Goal: Find specific page/section: Find specific page/section

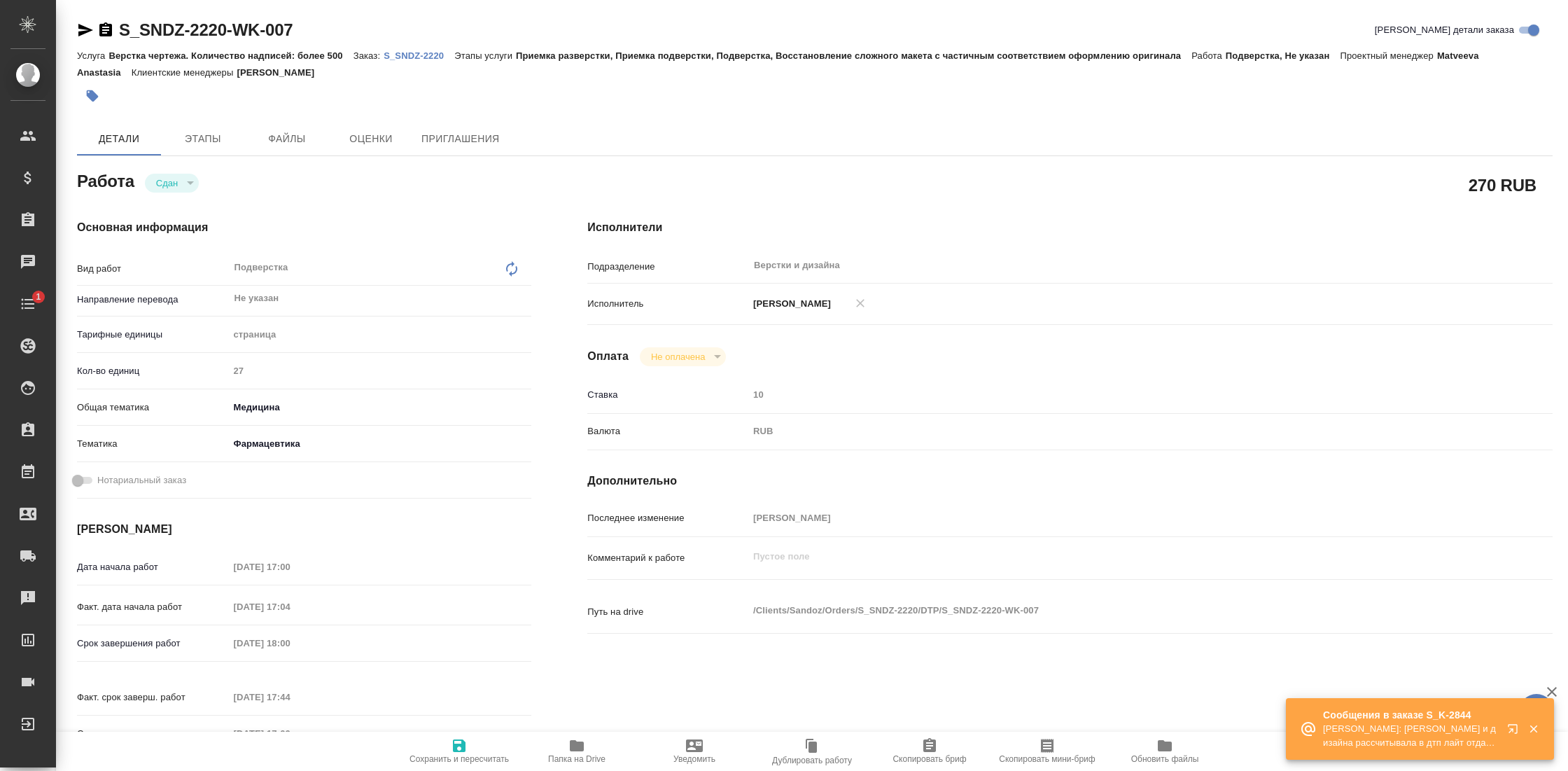
type textarea "Подверстка"
type textarea "x"
type input "Не указан"
type textarea "x"
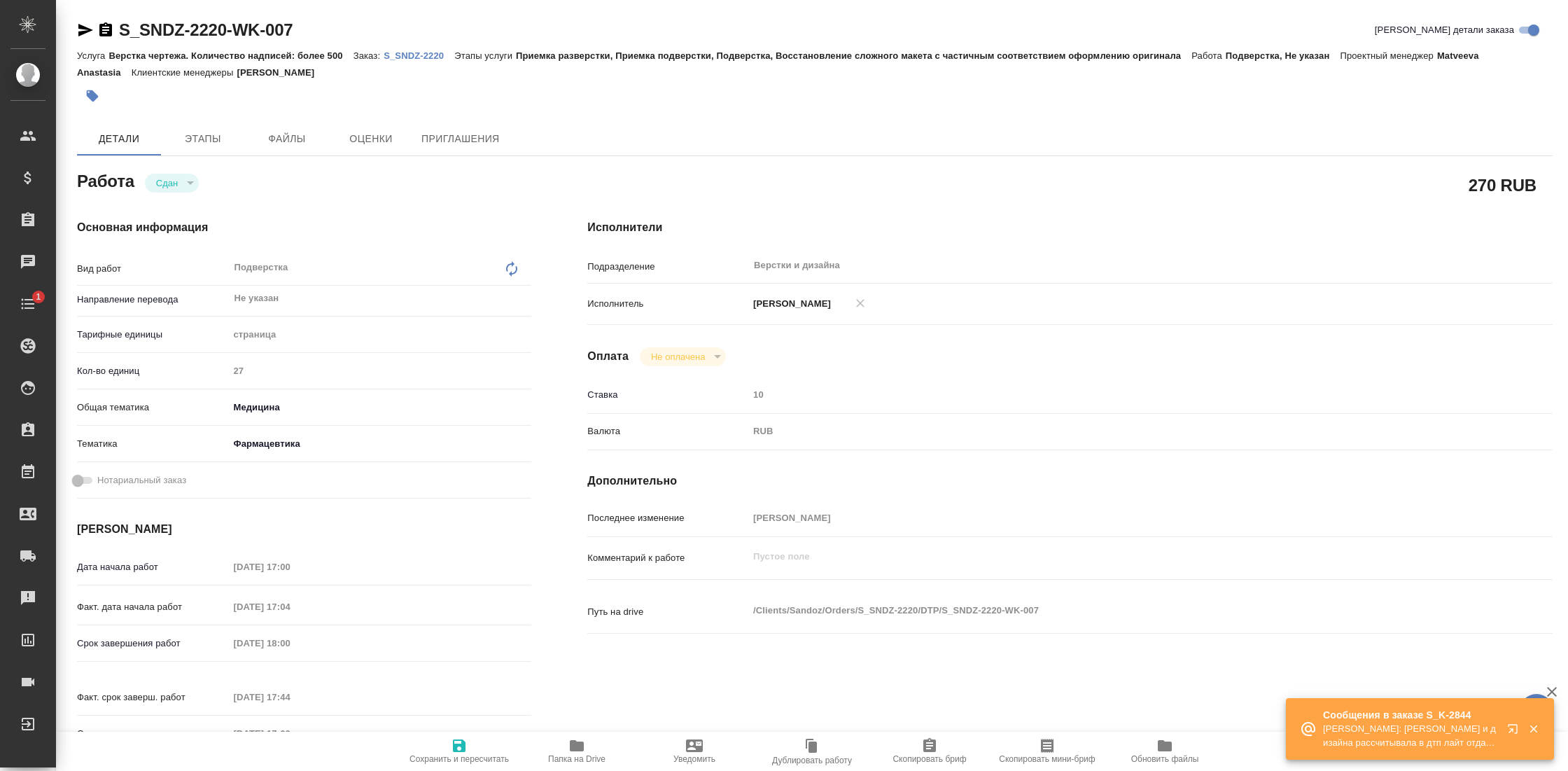
type textarea "x"
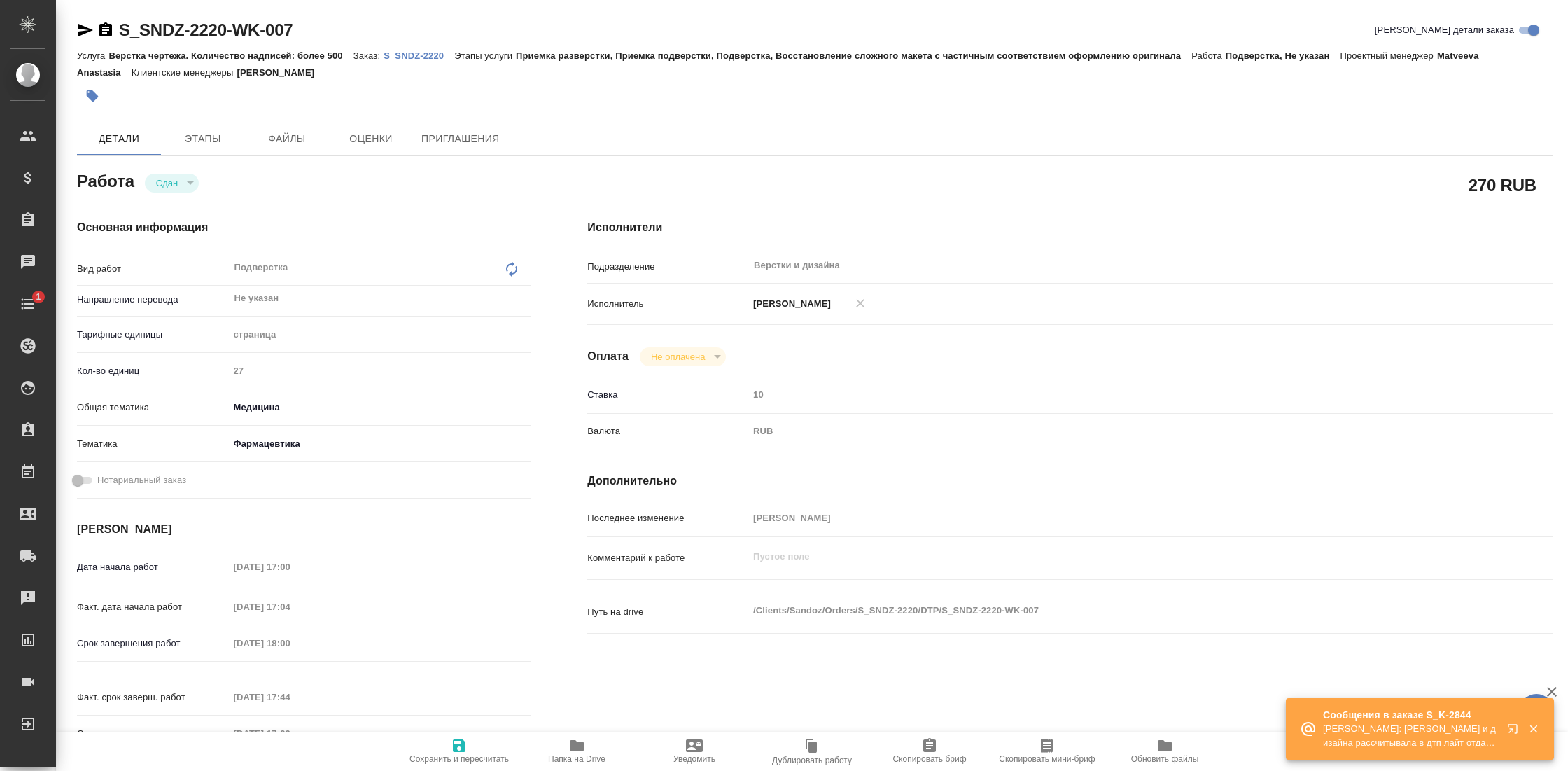
type textarea "x"
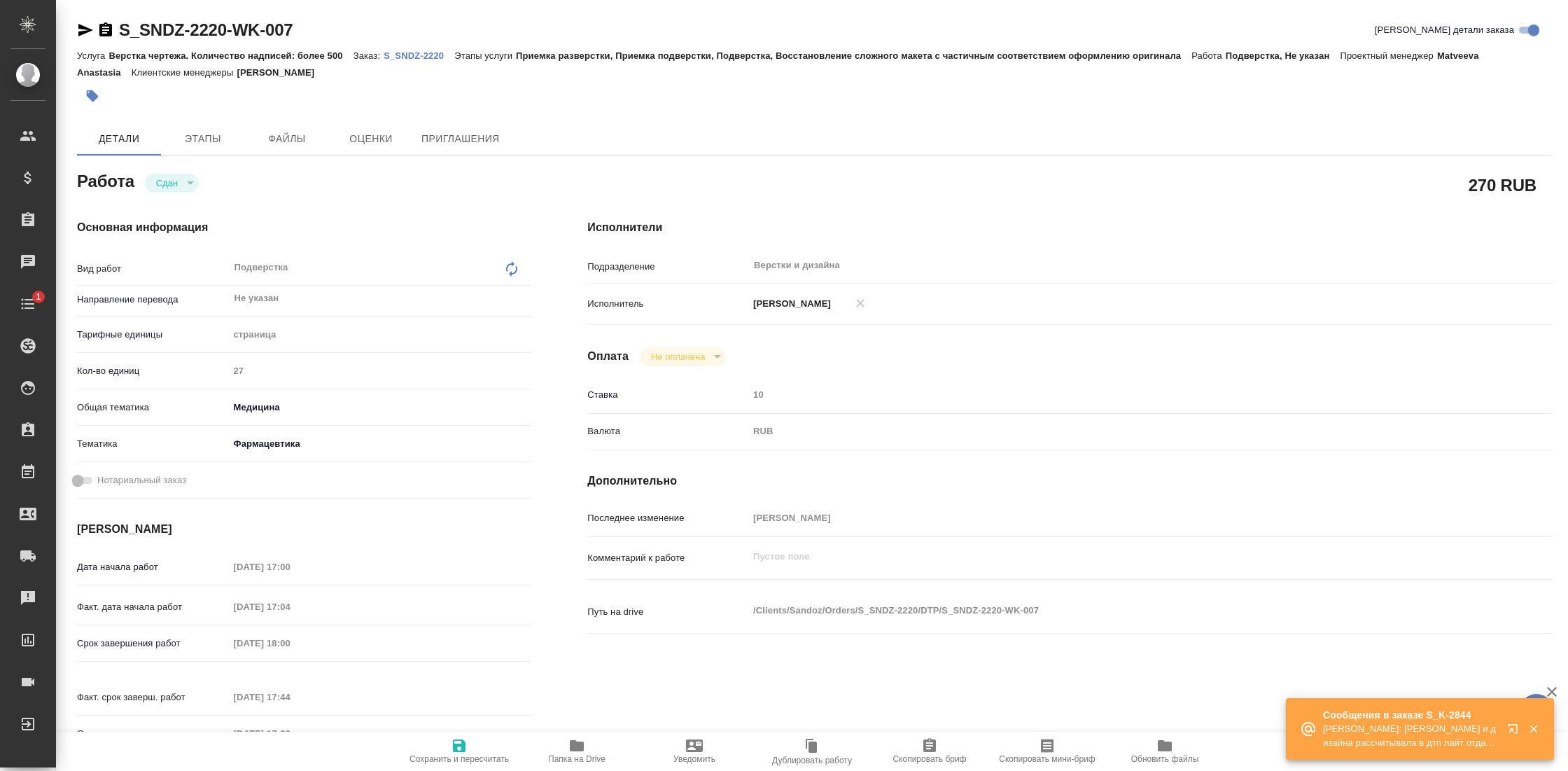
type textarea "x"
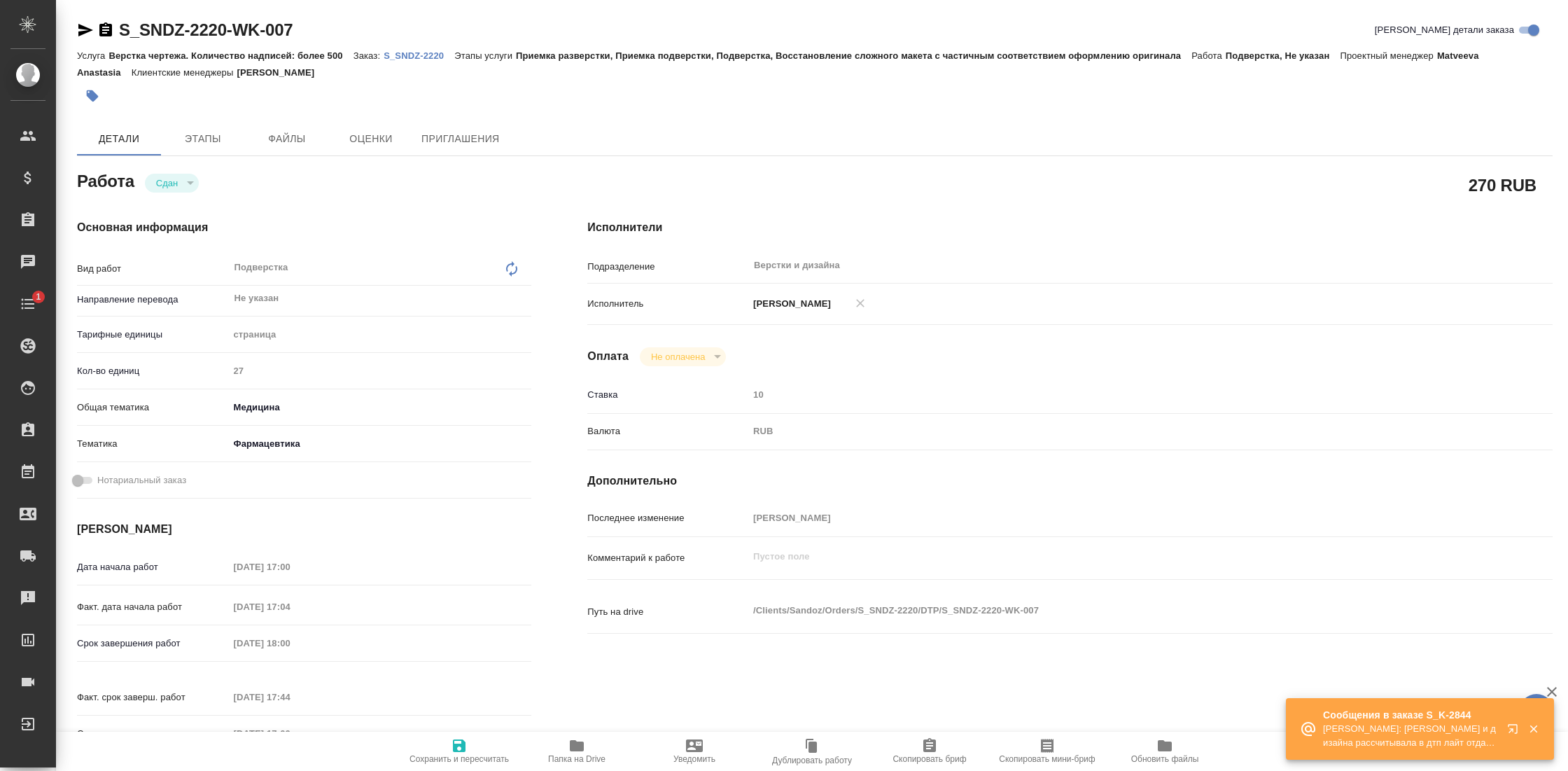
type textarea "x"
click at [416, 59] on p "S_SNDZ-2220" at bounding box center [418, 56] width 71 height 11
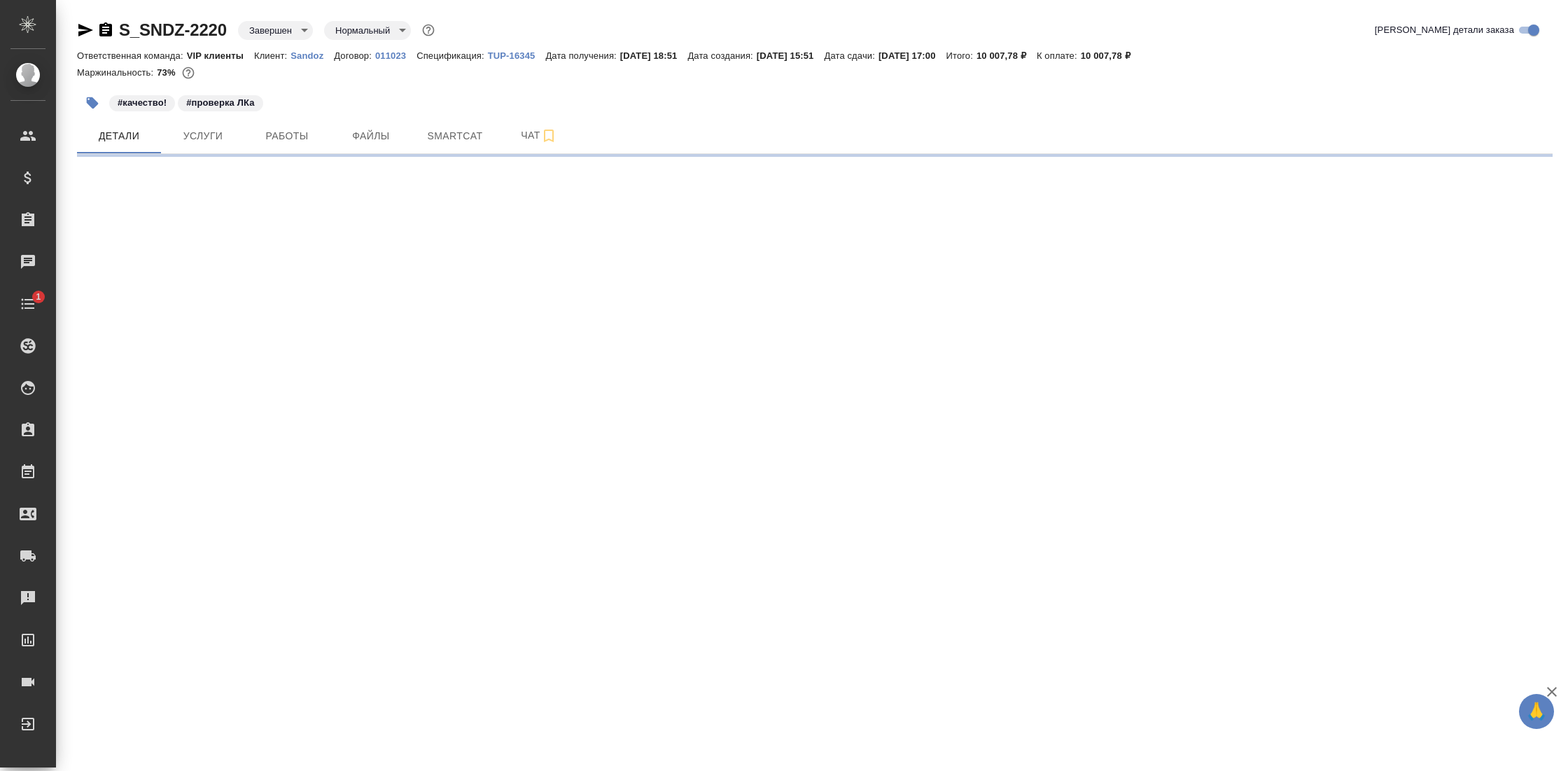
select select "RU"
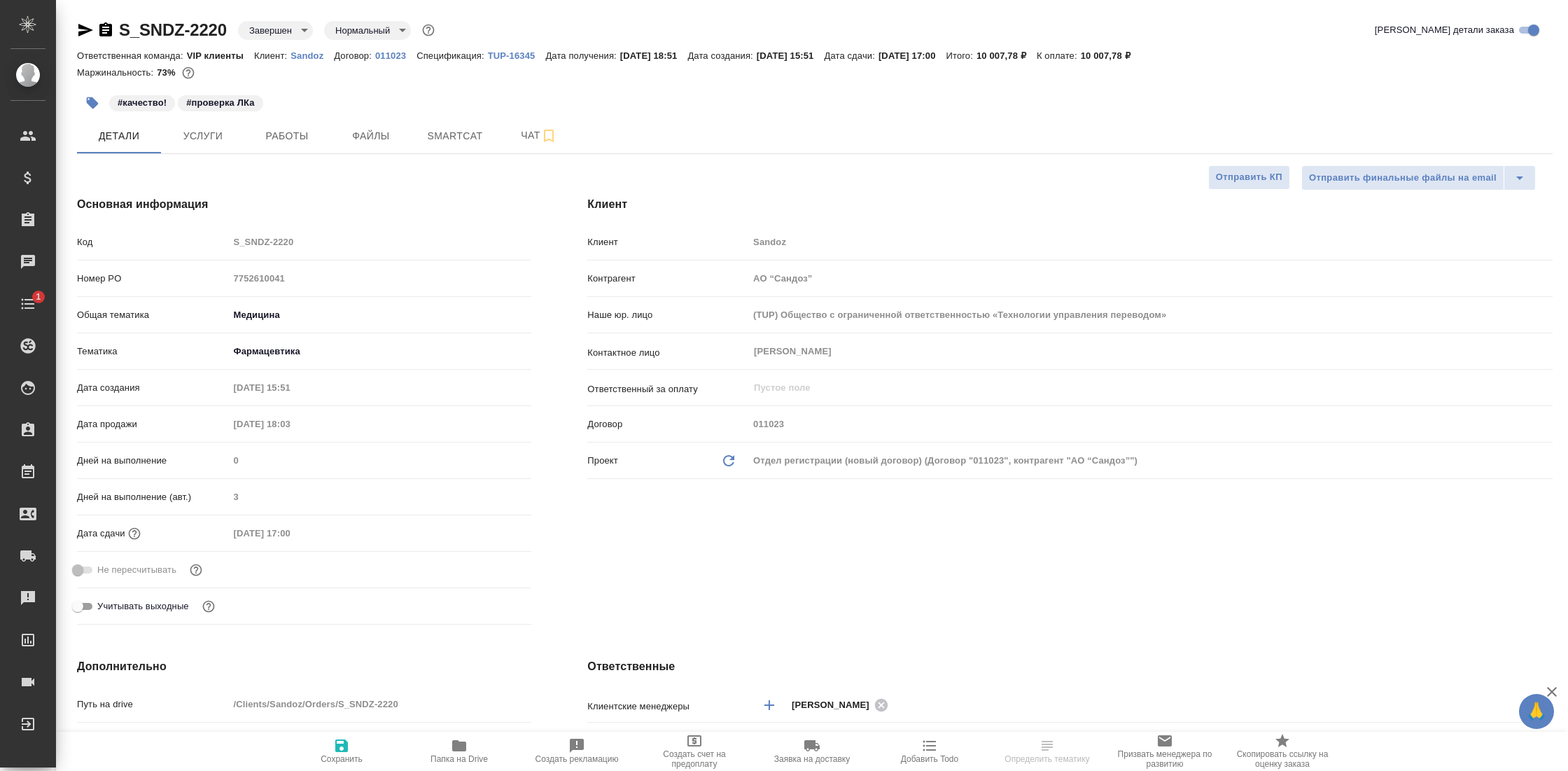
type textarea "x"
type input "Matveeva Anastasia"
type input "Горшкова Валентина"
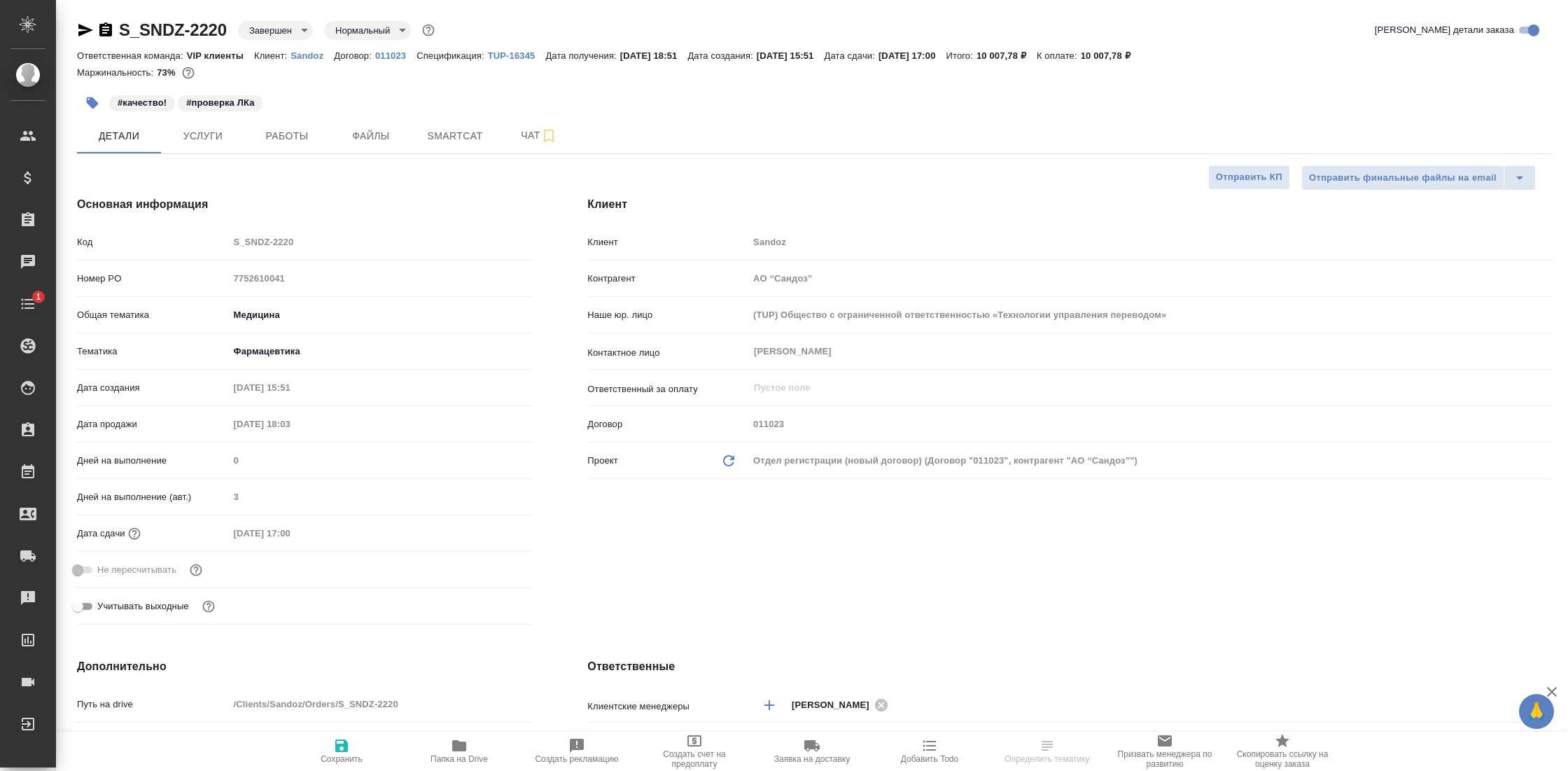
type input "Комаров Роман"
click at [299, 137] on span "Работы" at bounding box center [287, 136] width 67 height 17
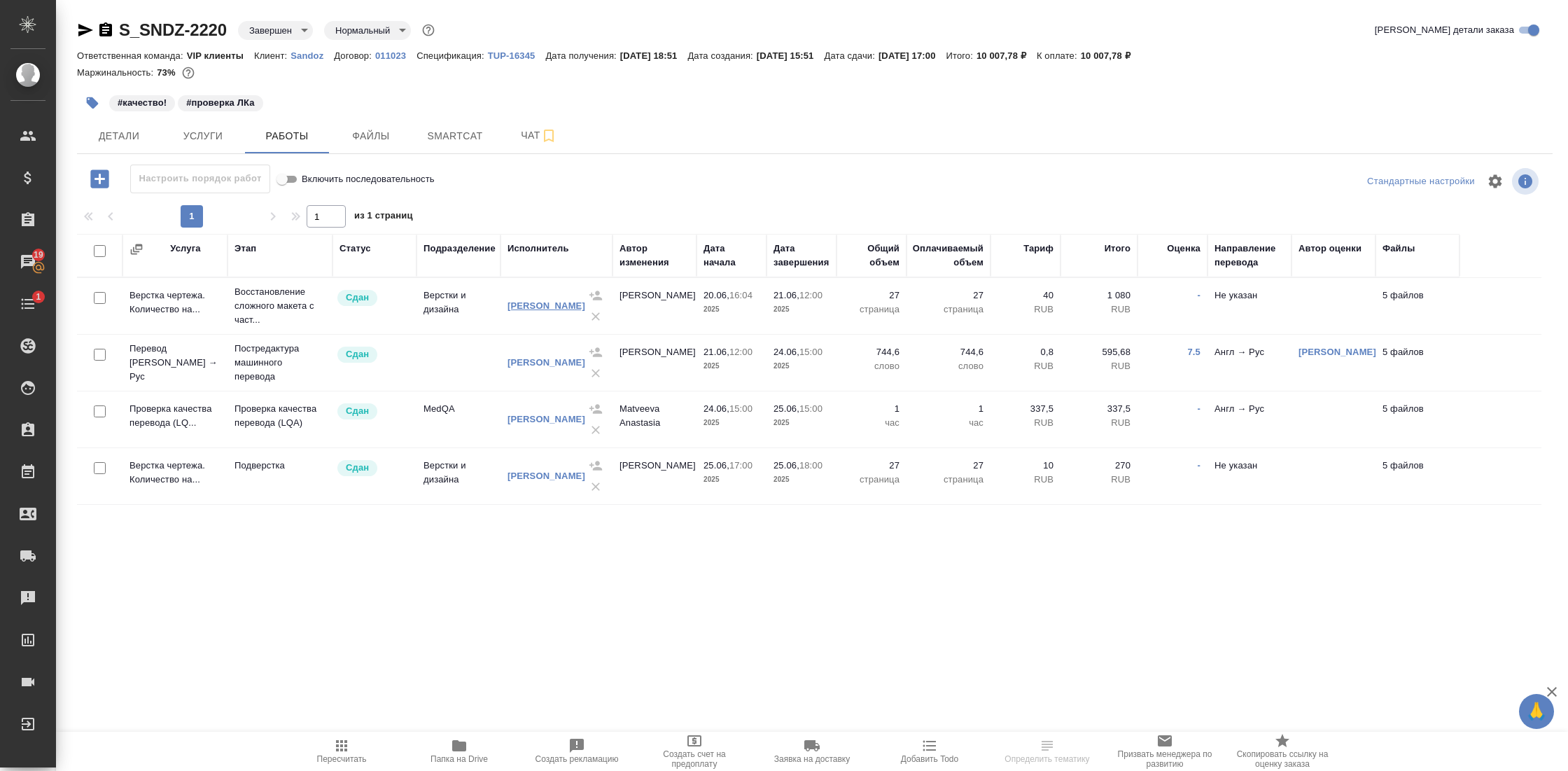
click at [531, 304] on link "Бинас Анастасия Владимировна" at bounding box center [546, 305] width 78 height 11
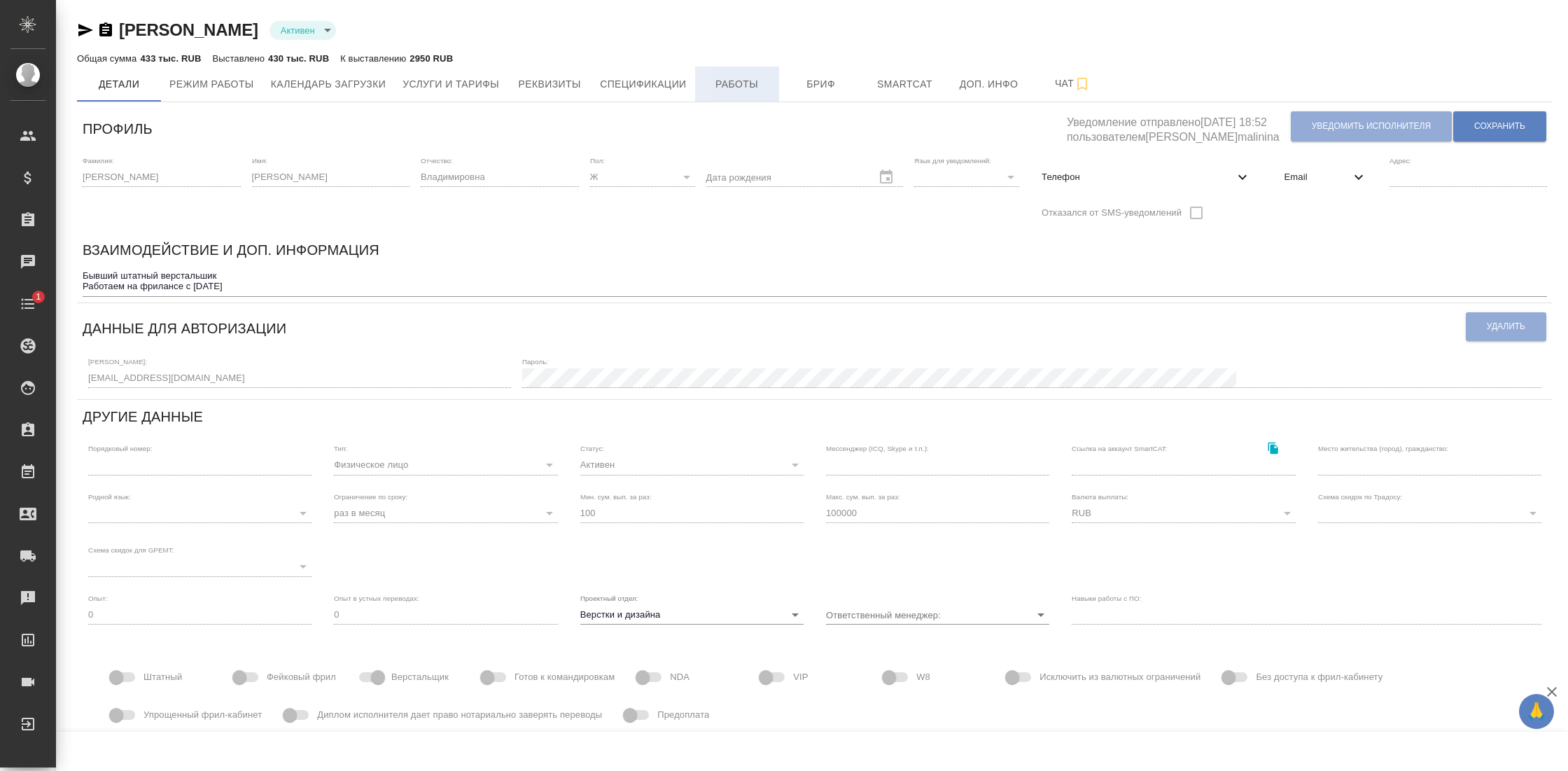
click at [730, 72] on button "Работы" at bounding box center [736, 83] width 84 height 35
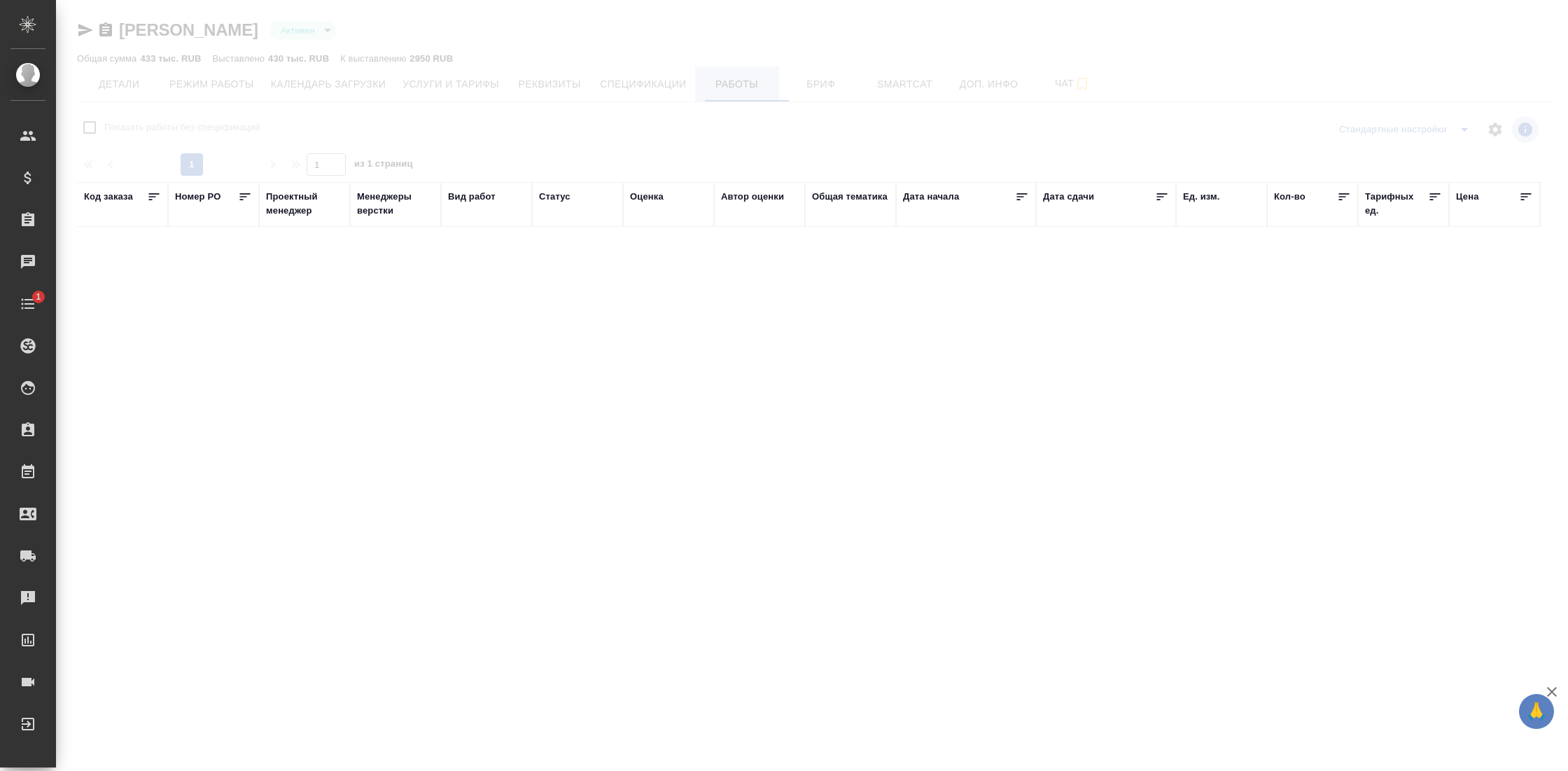
checkbox input "false"
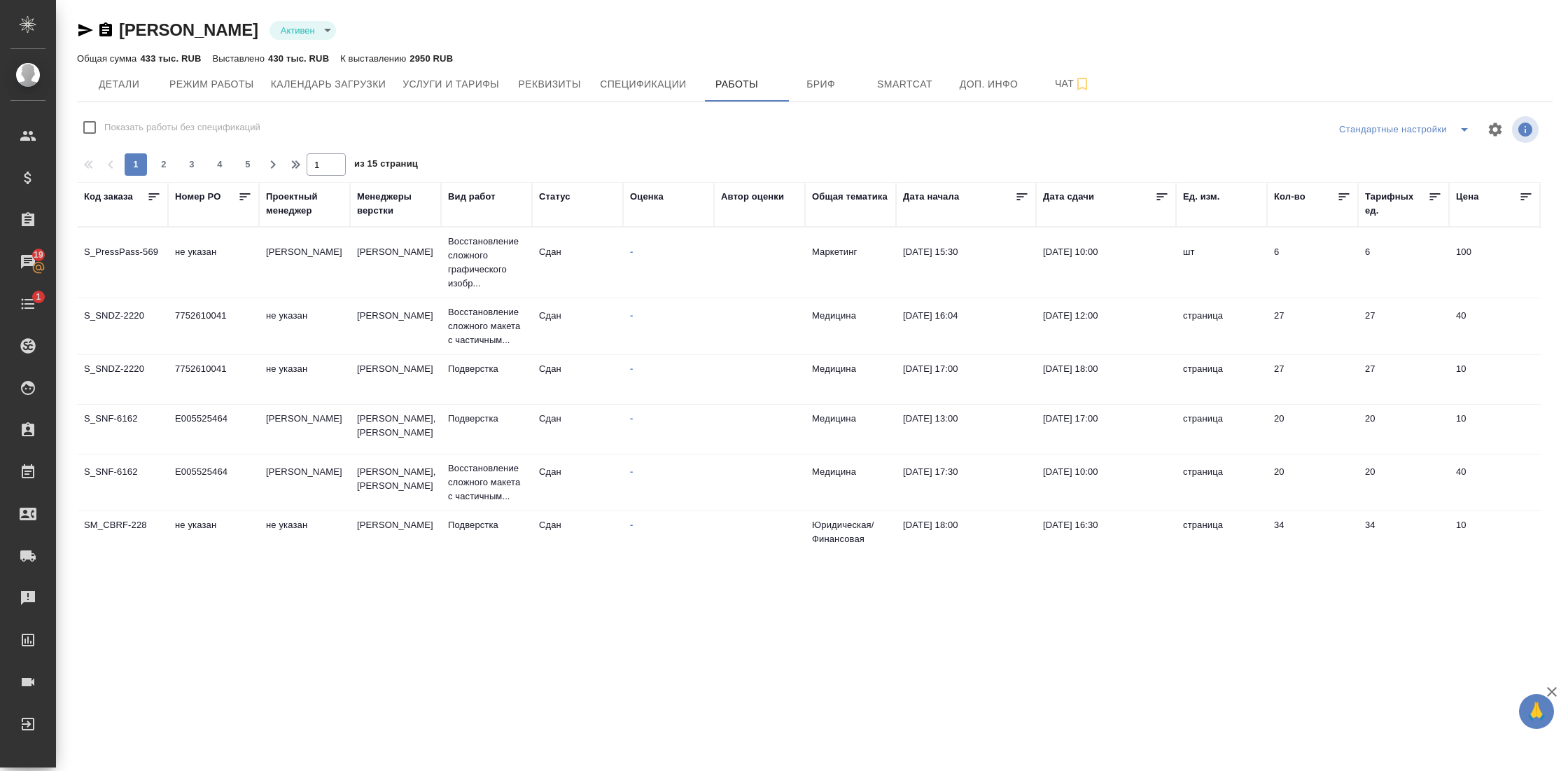
click at [1077, 200] on div "Дата сдачи" at bounding box center [1068, 196] width 51 height 14
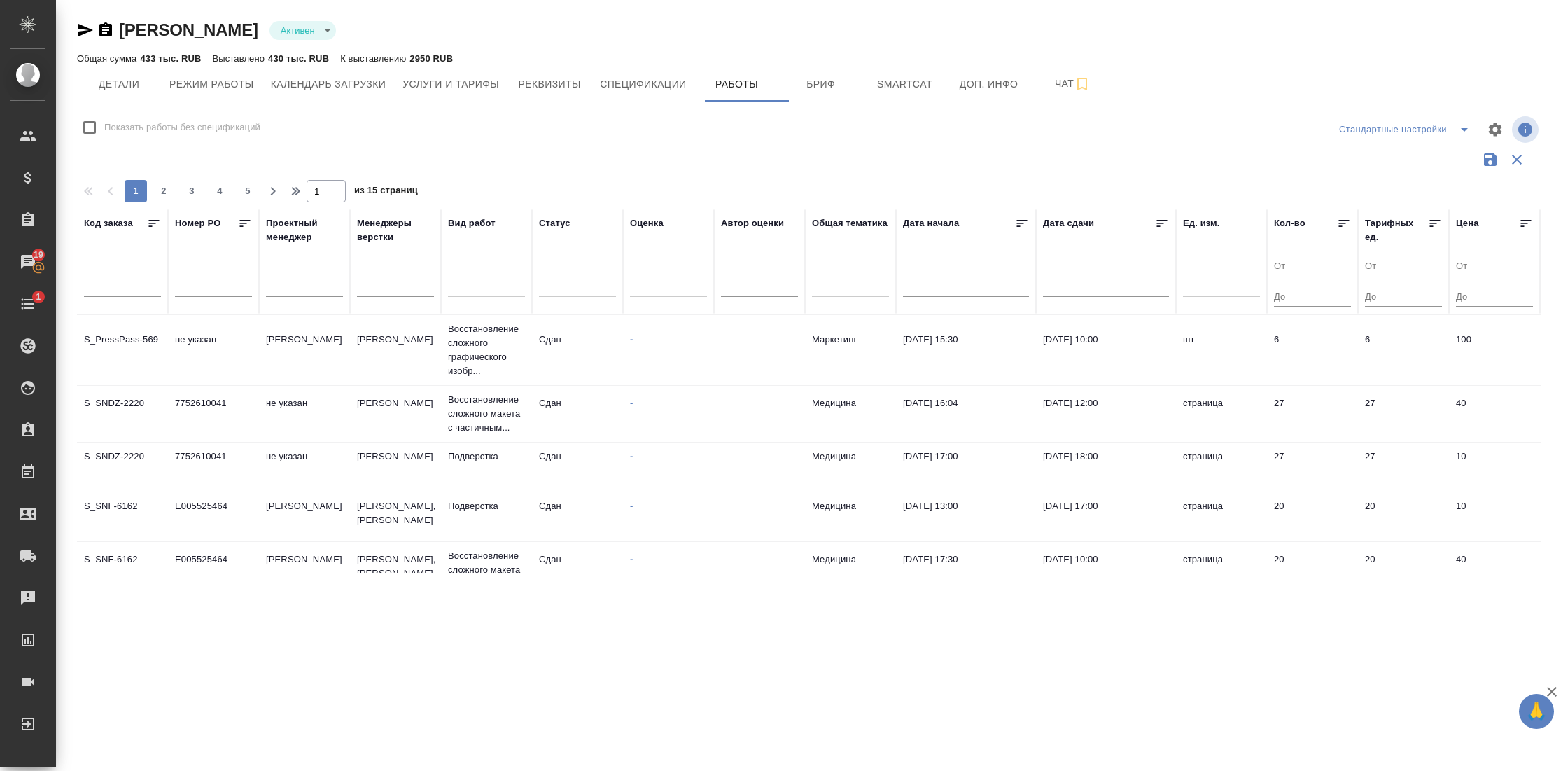
click at [1159, 223] on icon at bounding box center [1162, 224] width 11 height 7
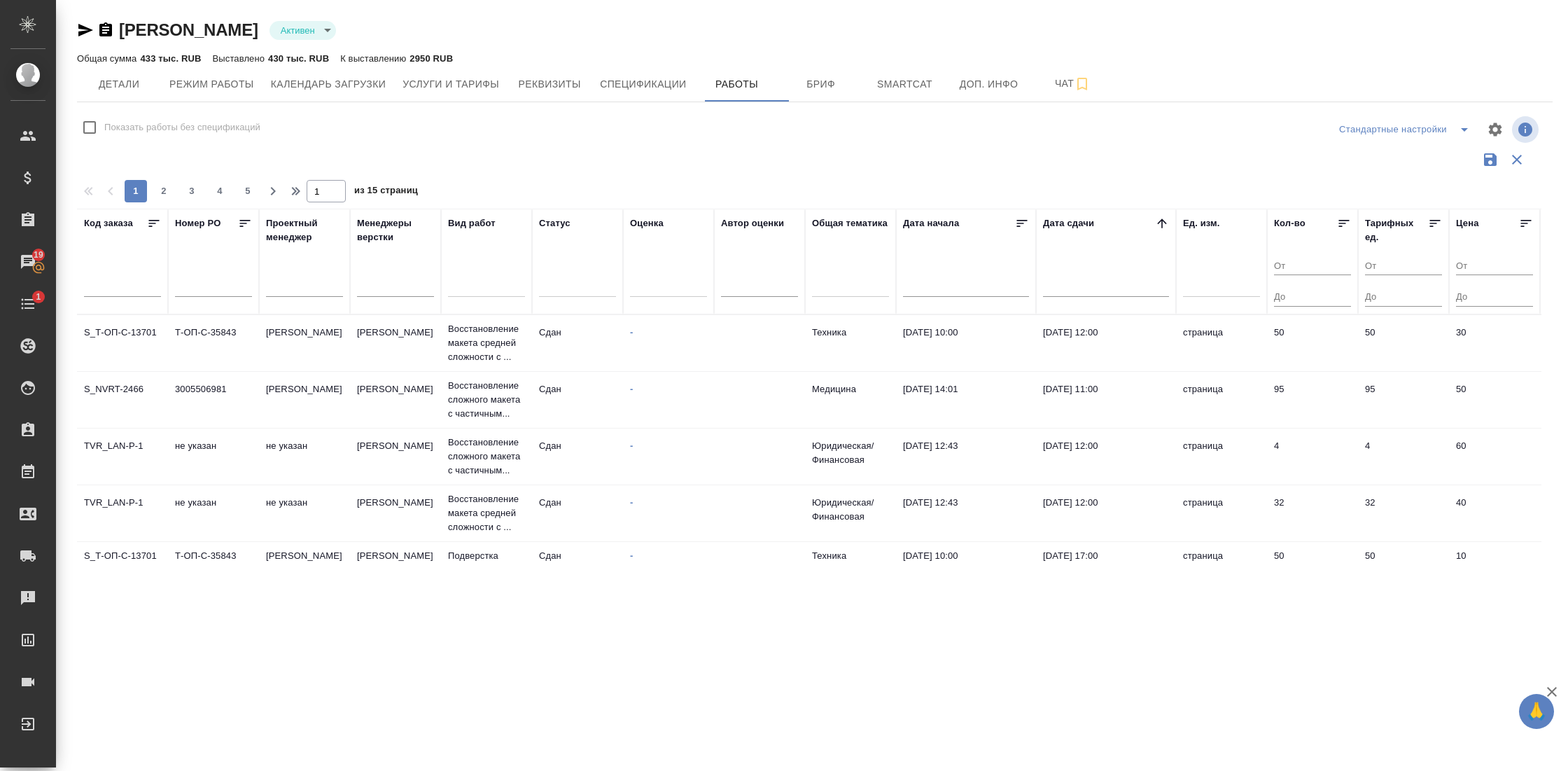
click at [1159, 225] on icon at bounding box center [1161, 223] width 14 height 14
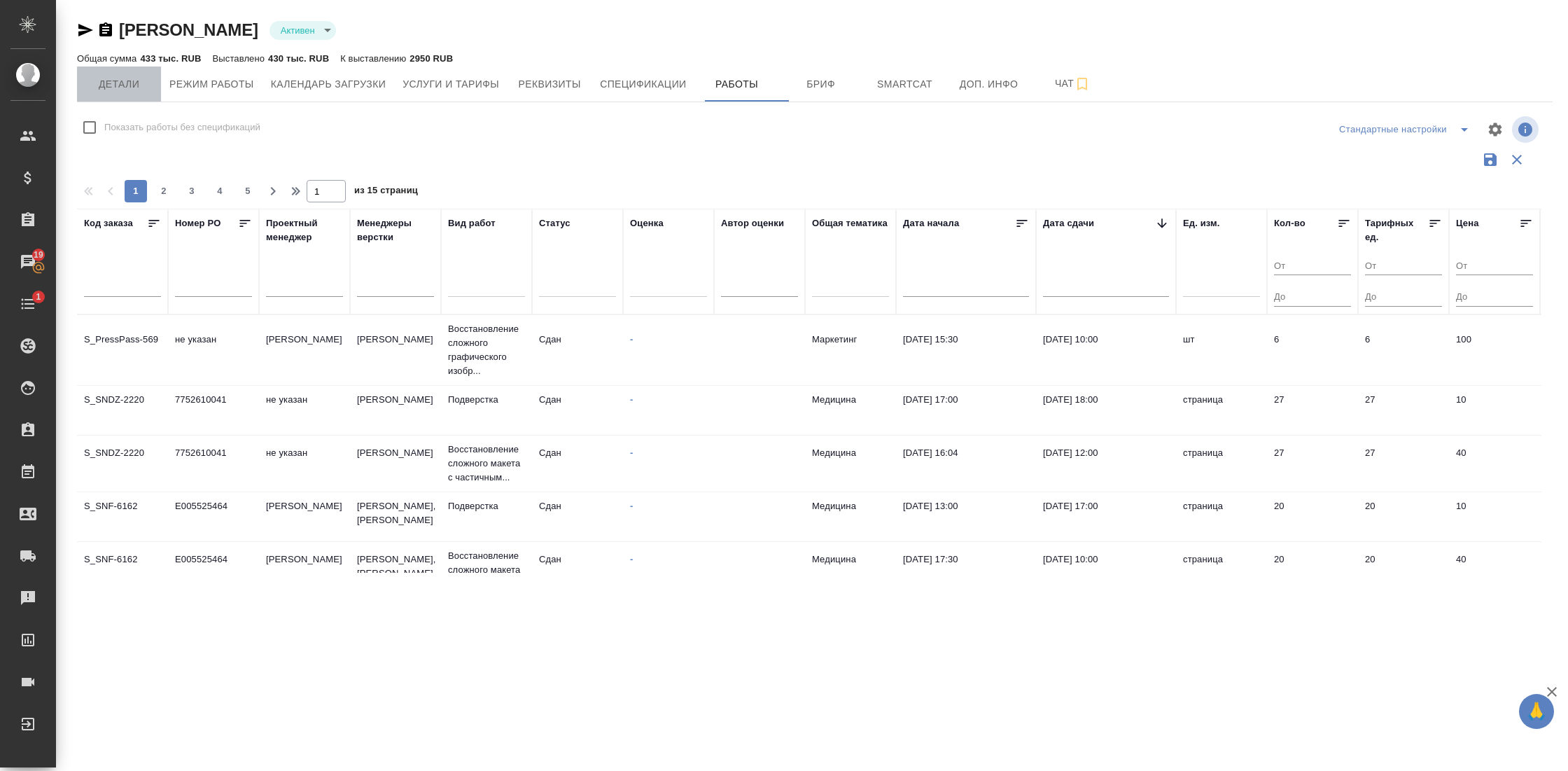
click at [125, 94] on button "Детали" at bounding box center [119, 83] width 84 height 35
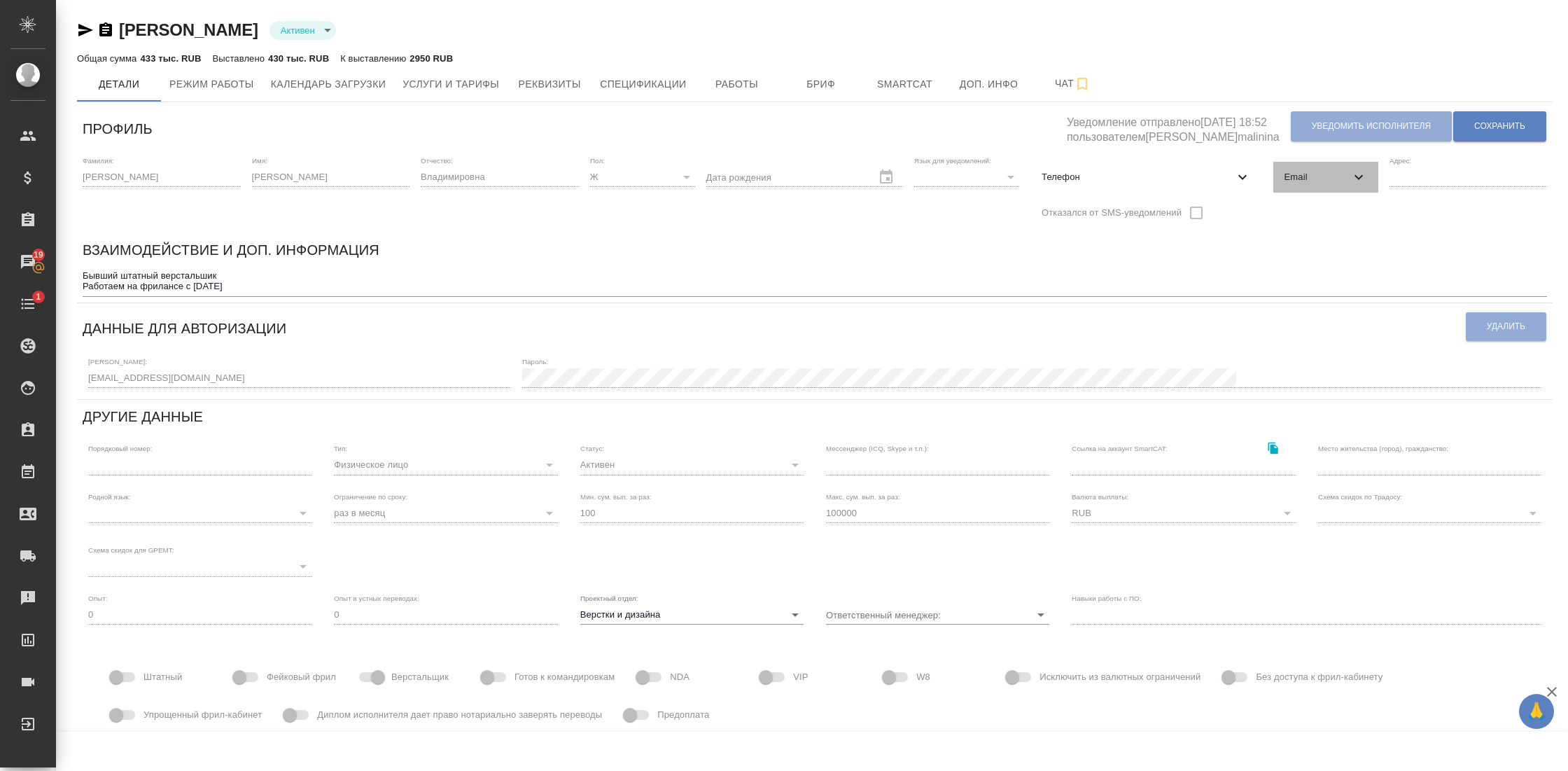
click at [1350, 174] on icon at bounding box center [1358, 177] width 17 height 17
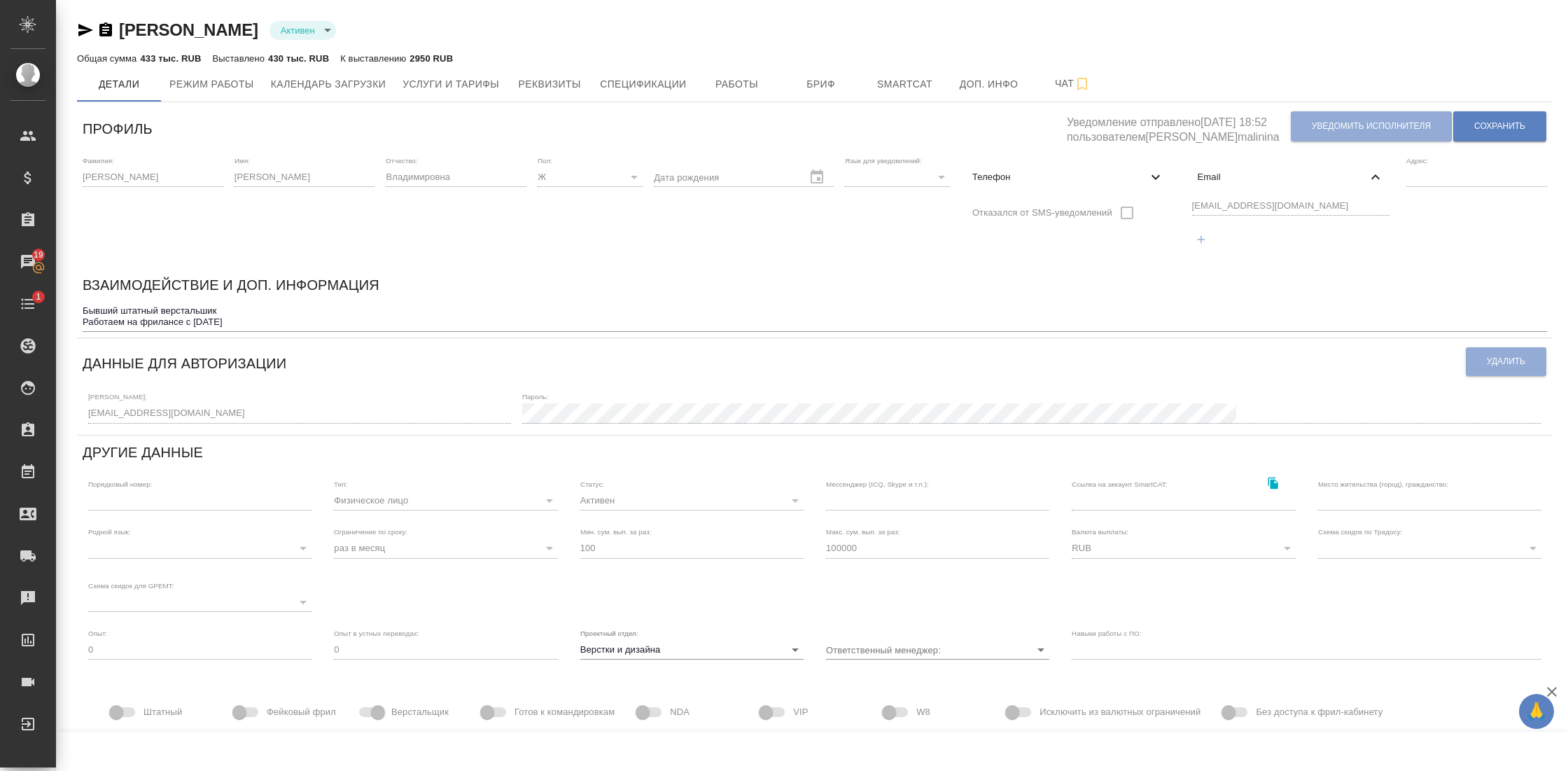
click at [1167, 207] on div "Фамилия: Бинас Имя: Анастасия Отчество: Владимировна Пол: Ж female Дата рождени…" at bounding box center [814, 209] width 1476 height 118
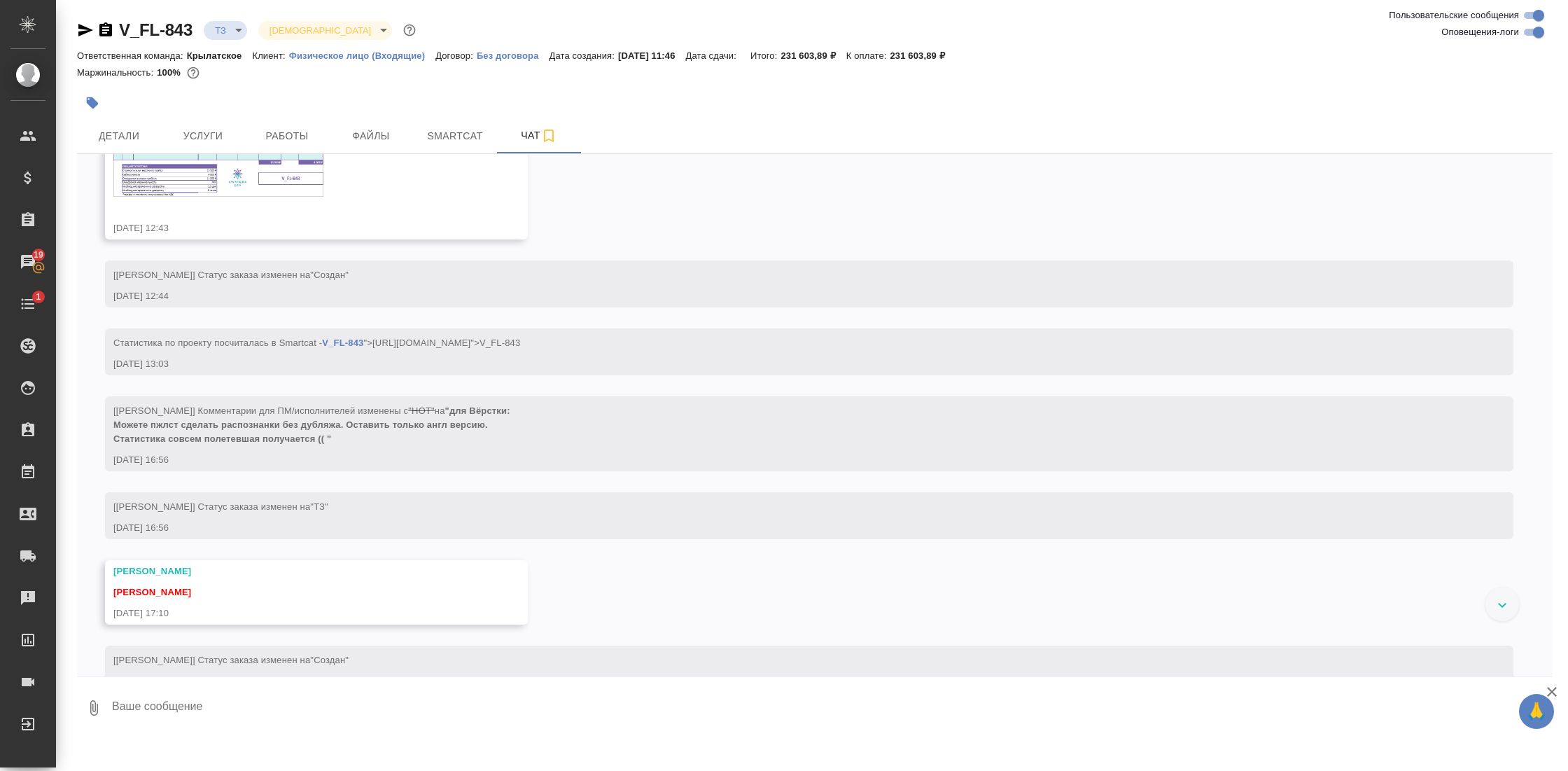
scroll to position [346, 0]
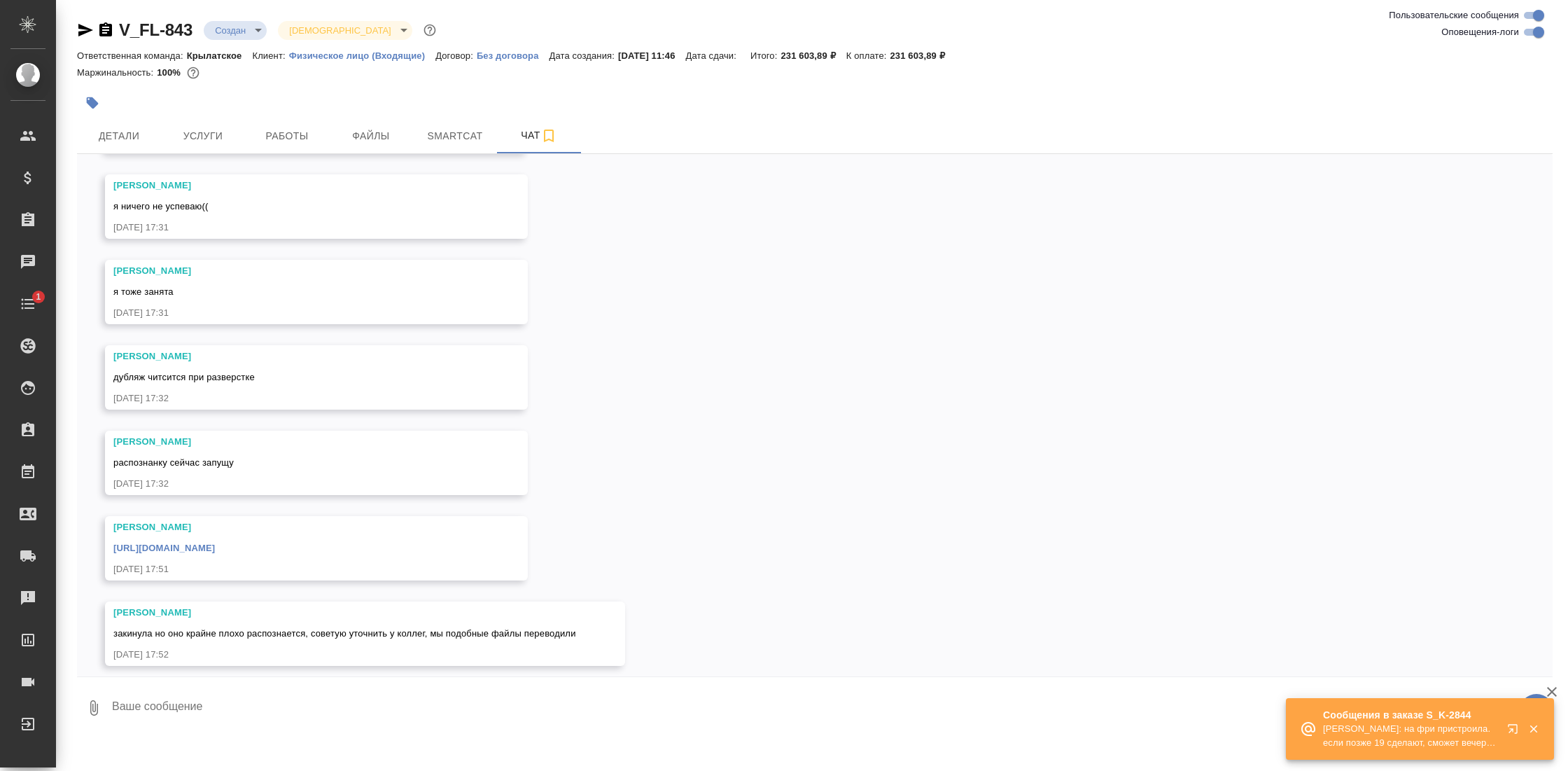
scroll to position [1376, 0]
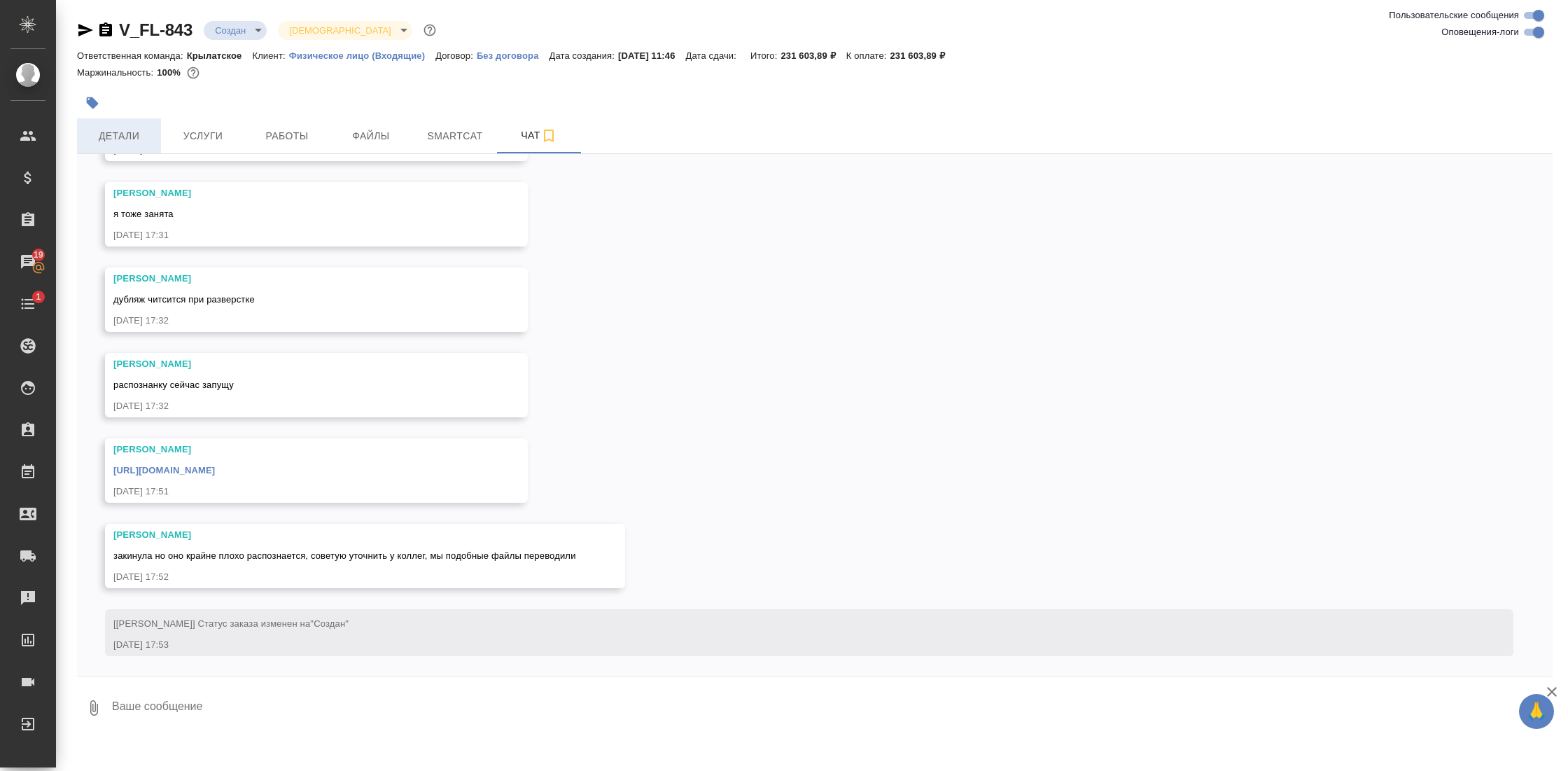
click at [128, 139] on span "Детали" at bounding box center [119, 136] width 67 height 17
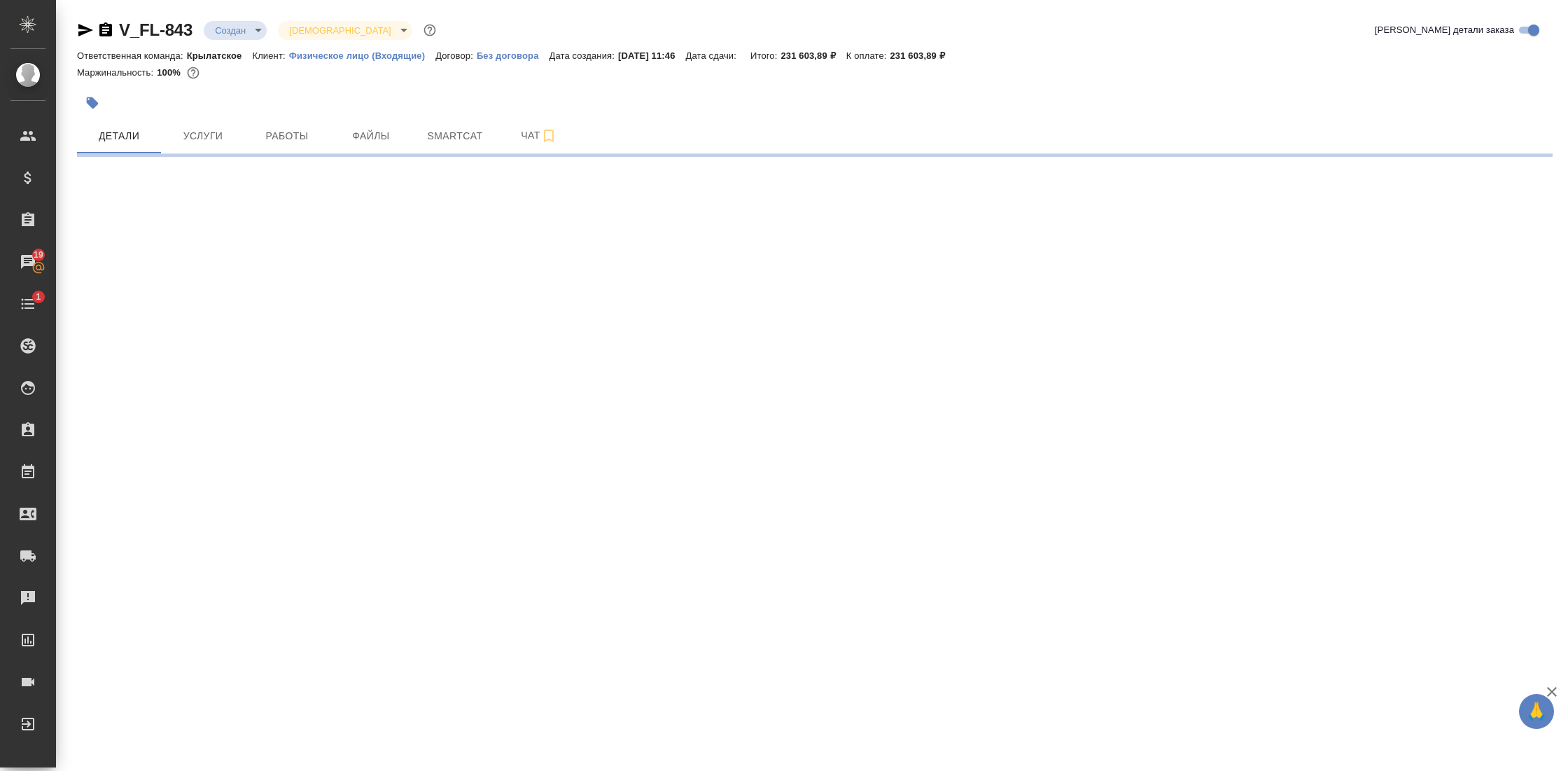
select select "RU"
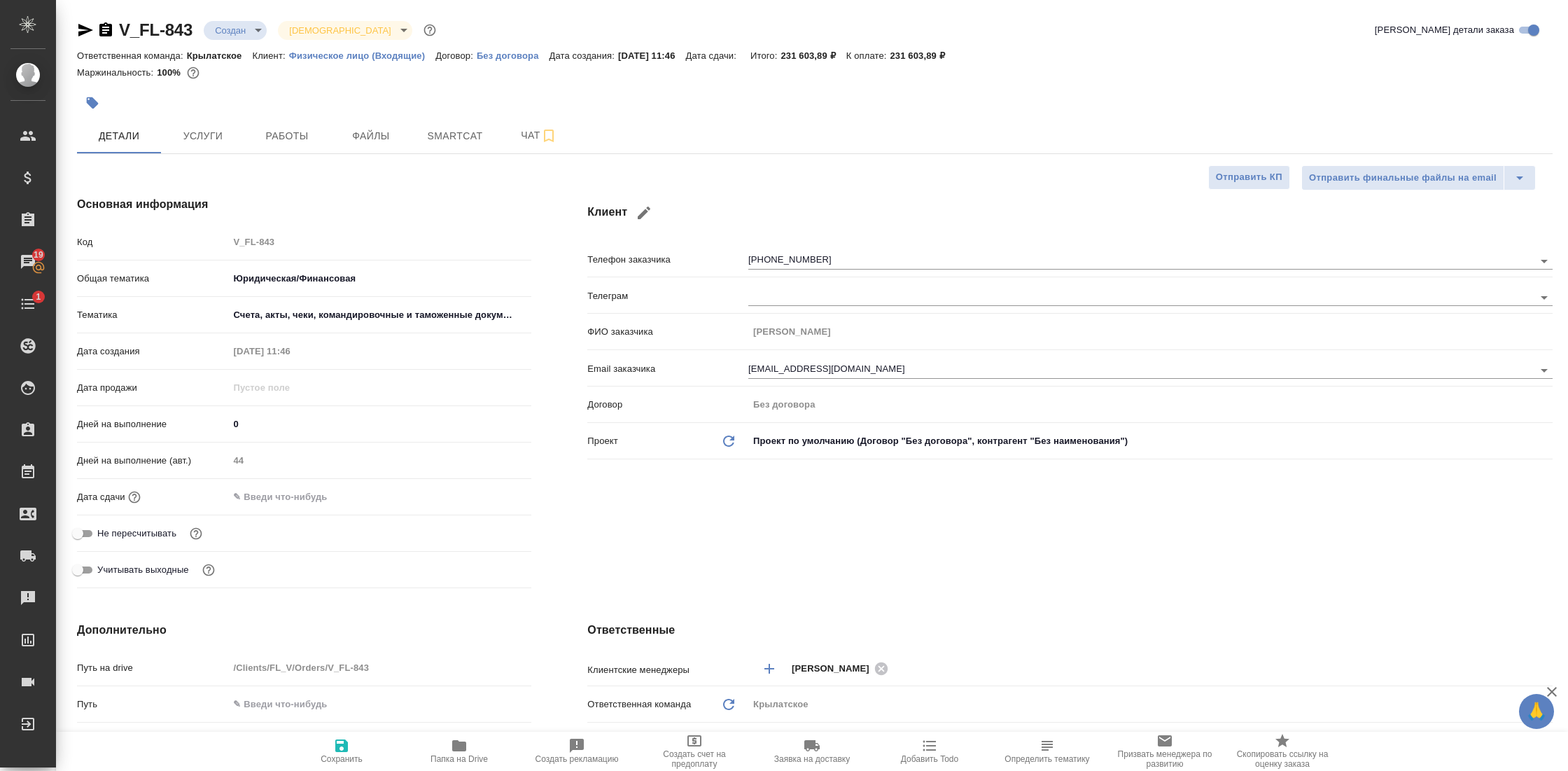
type textarea "x"
click at [447, 750] on span "Папка на Drive" at bounding box center [458, 749] width 101 height 26
type textarea "x"
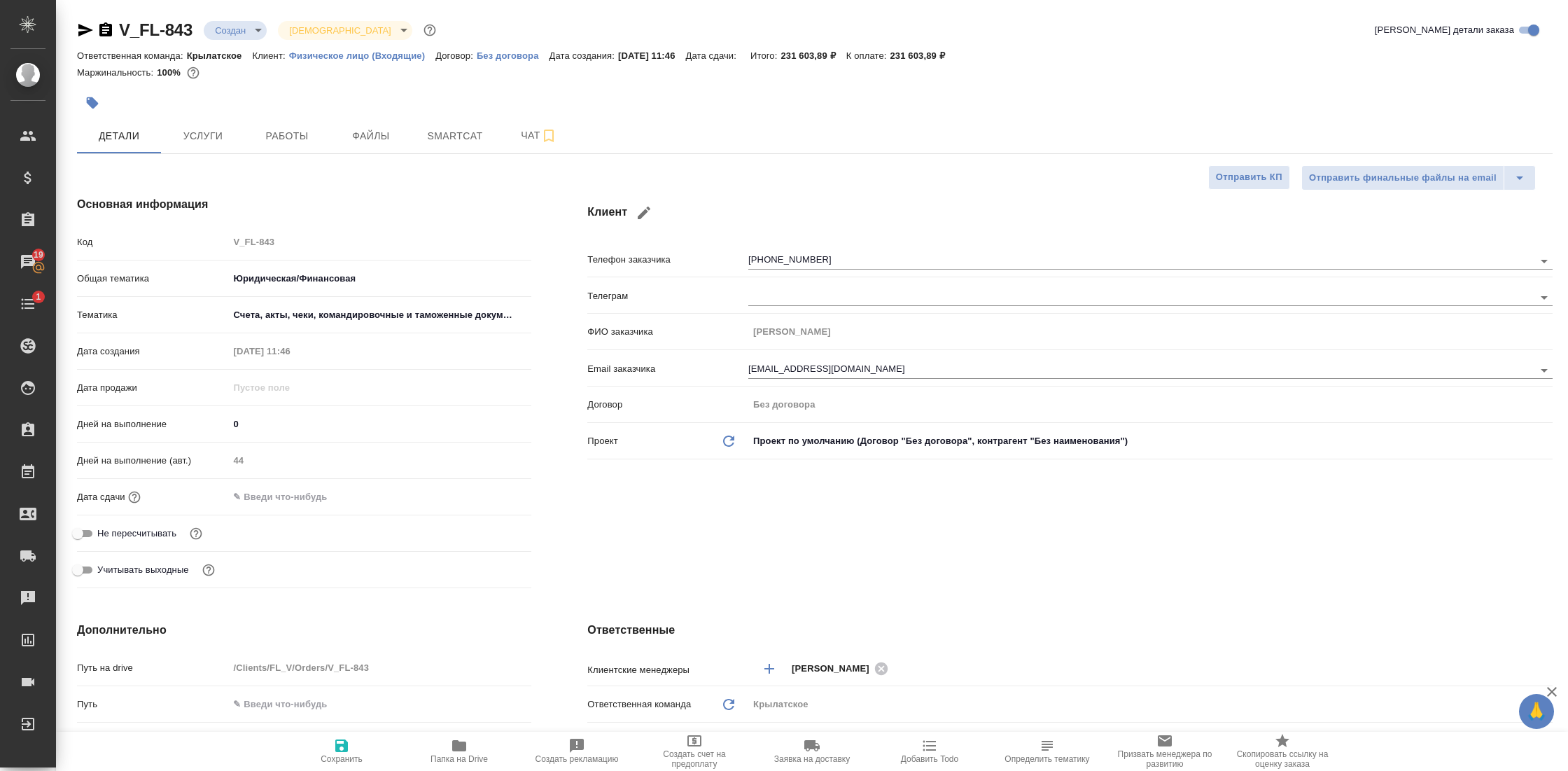
type textarea "x"
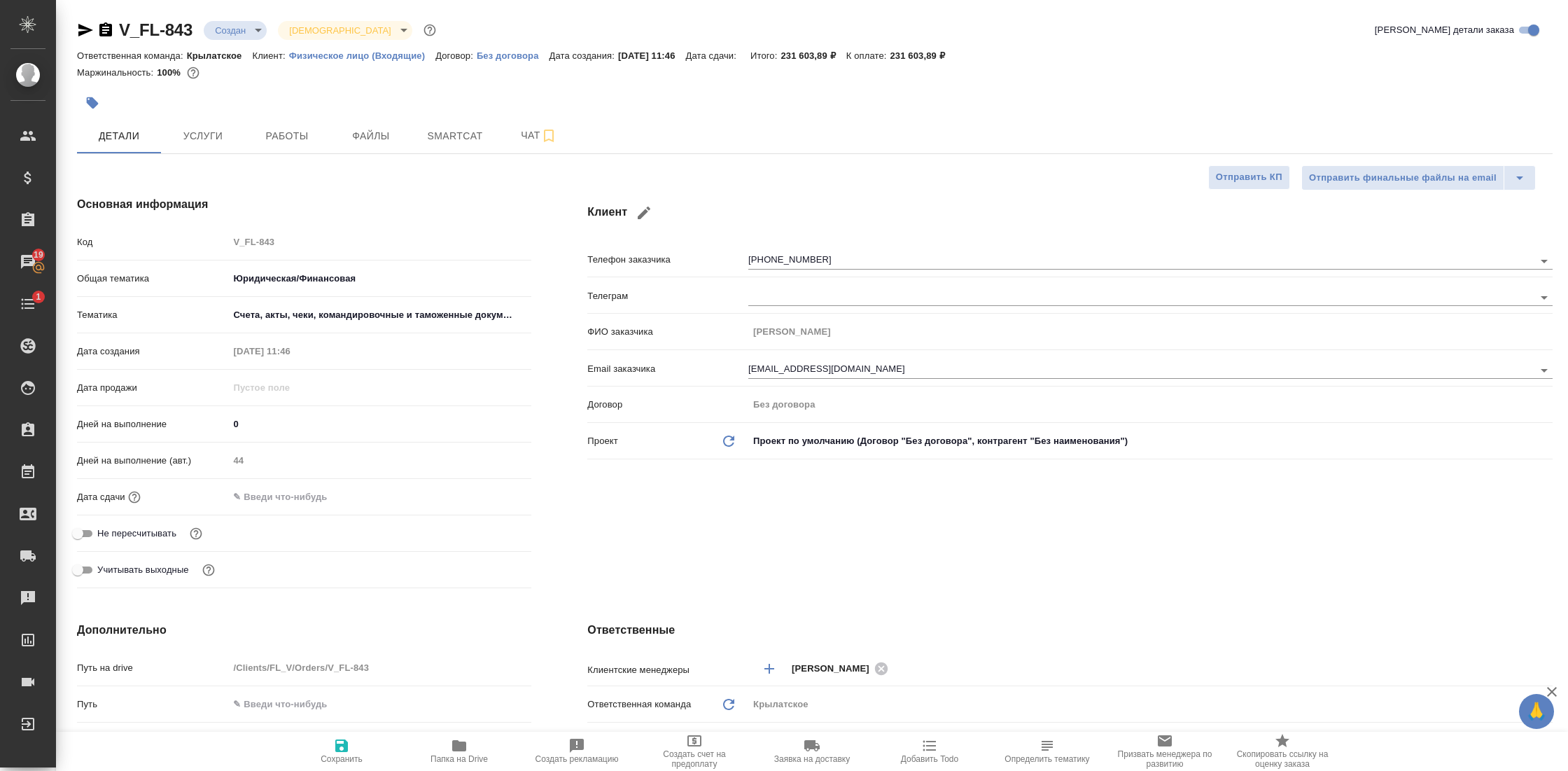
type textarea "x"
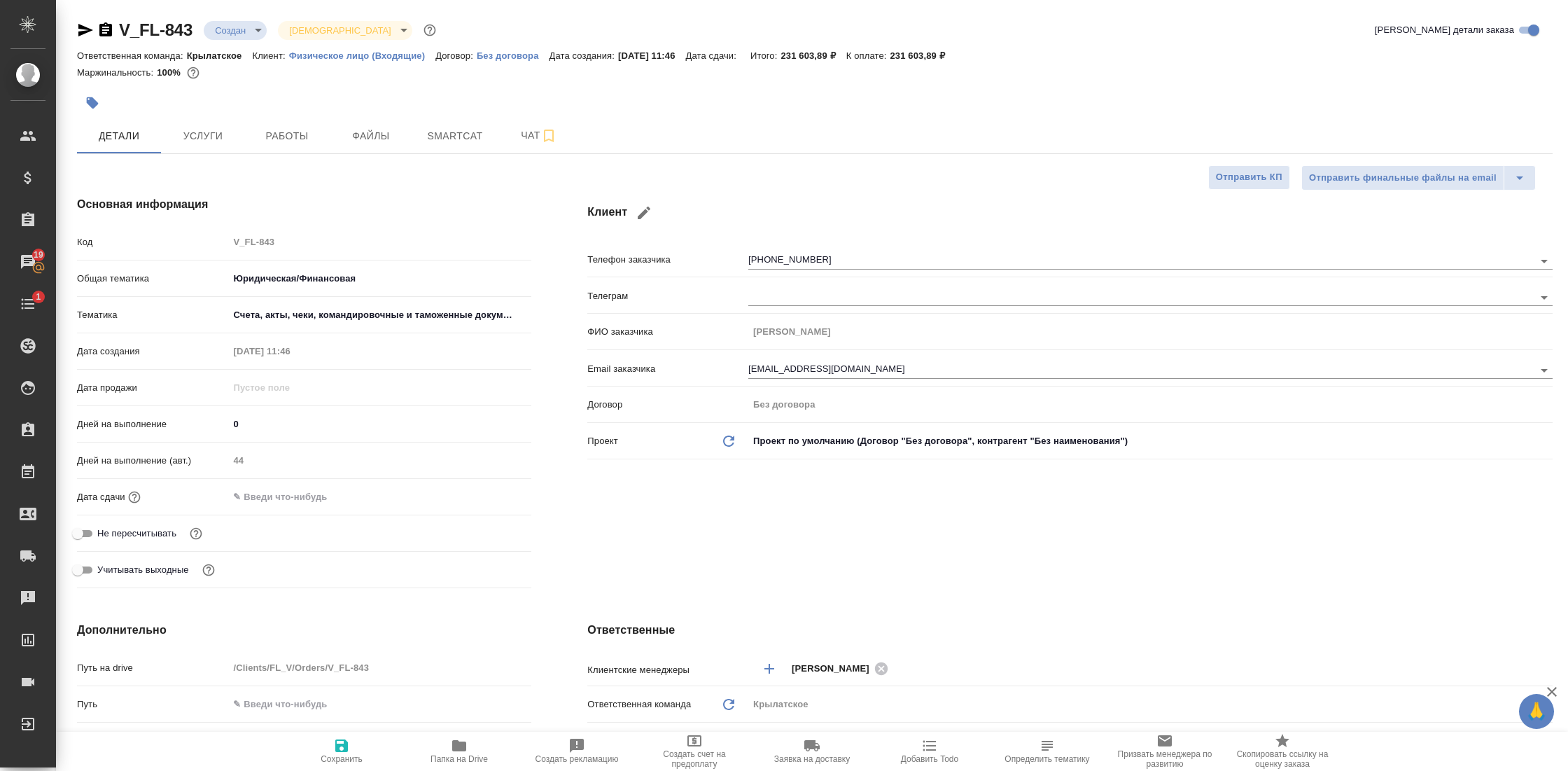
type textarea "x"
click at [1186, 49] on div "Ответственная команда: Крылатское Клиент: Физическое лицо (Входящие) Договор: Б…" at bounding box center [814, 55] width 1476 height 17
type textarea "x"
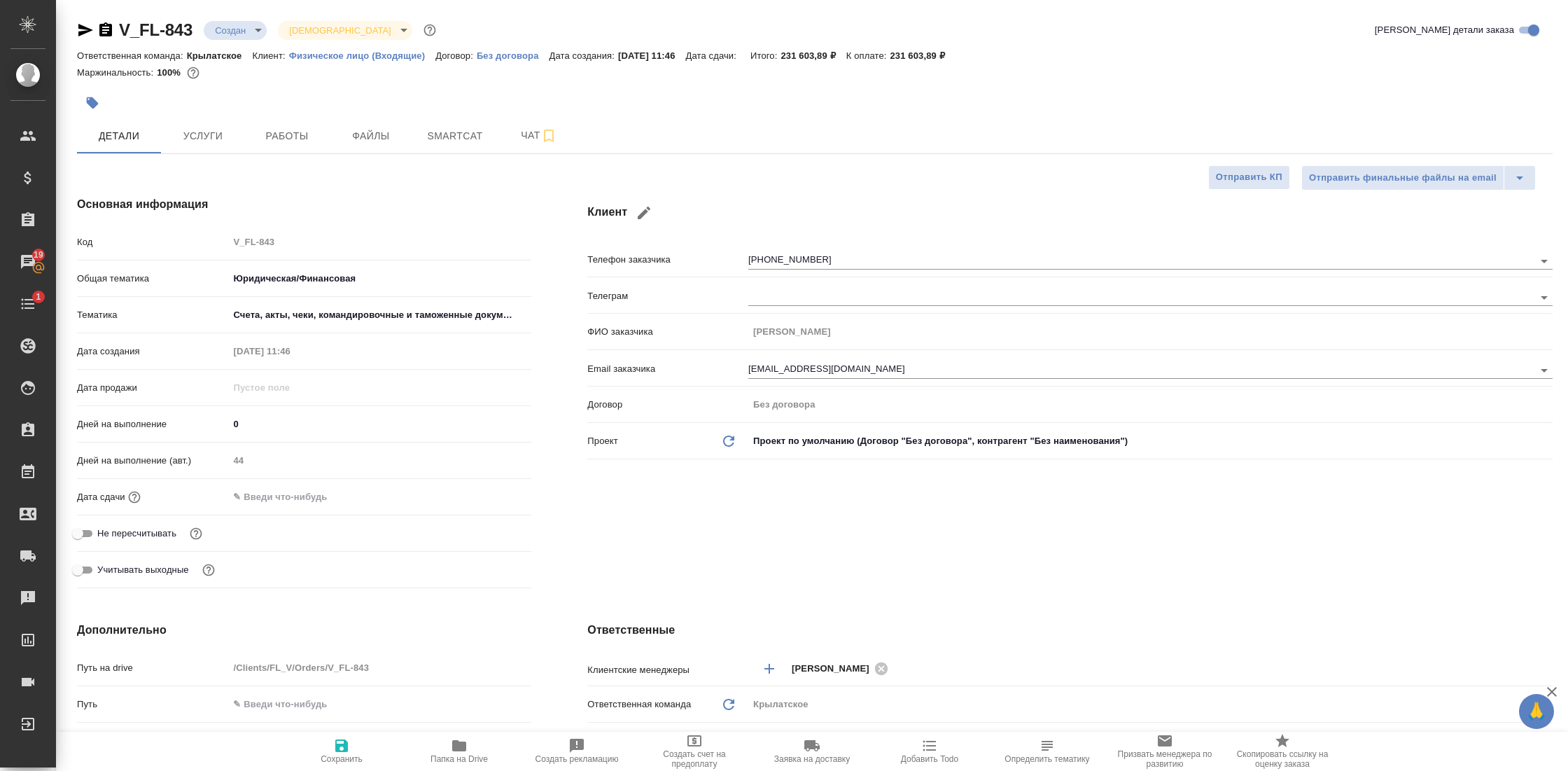
type textarea "x"
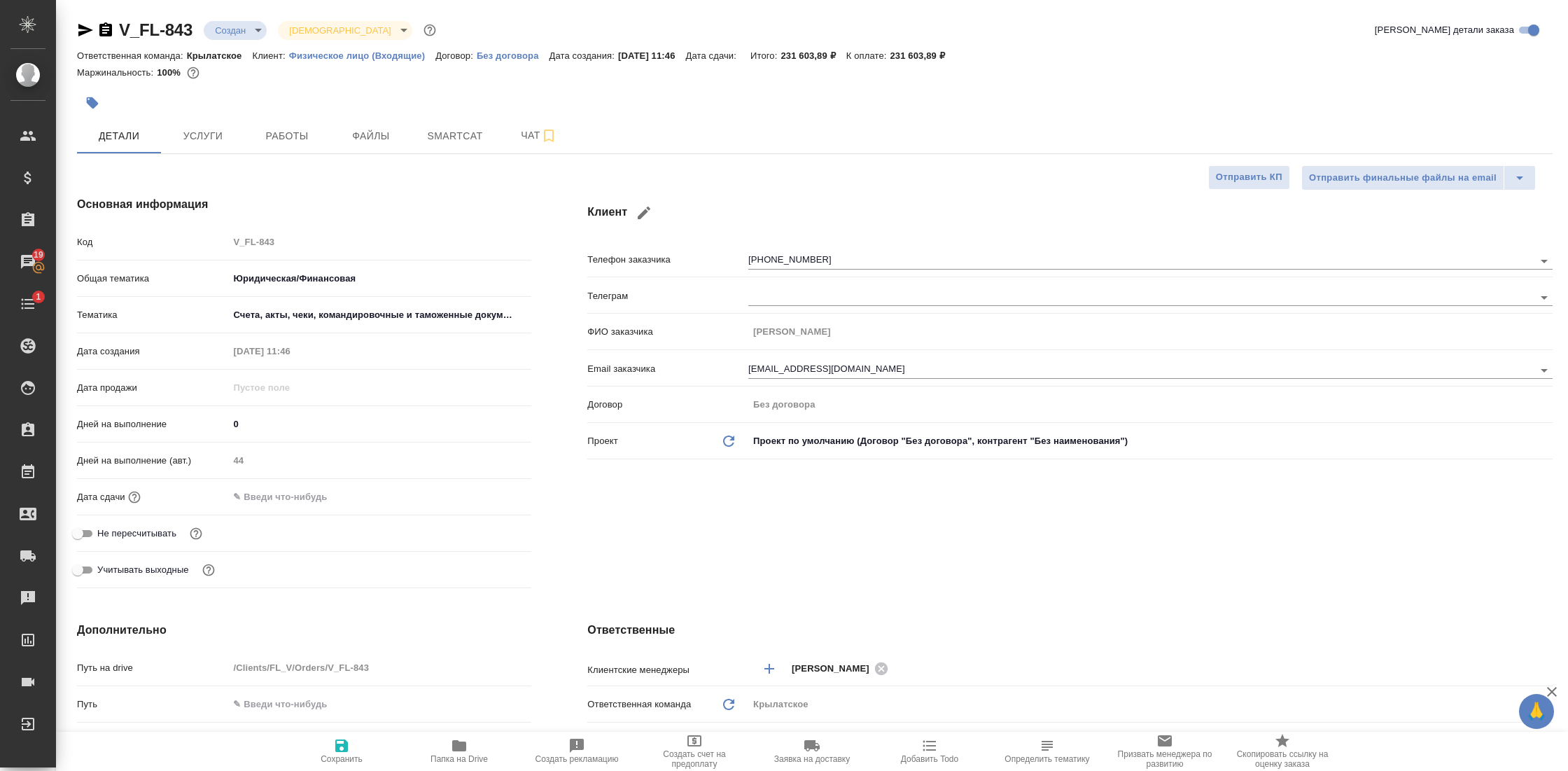
type textarea "x"
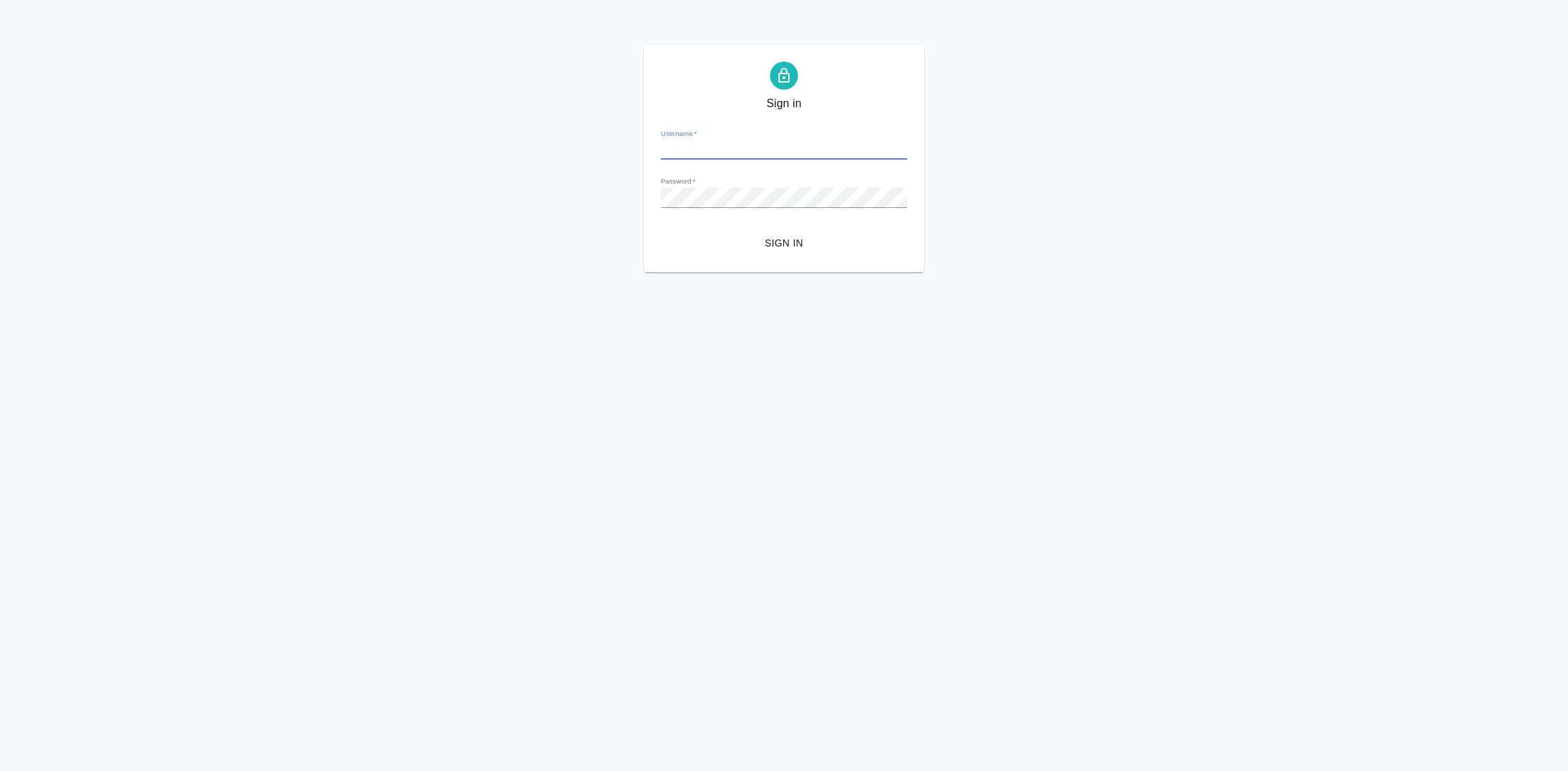
type input "[EMAIL_ADDRESS][DOMAIN_NAME]"
click at [795, 246] on span "Sign in" at bounding box center [784, 243] width 224 height 17
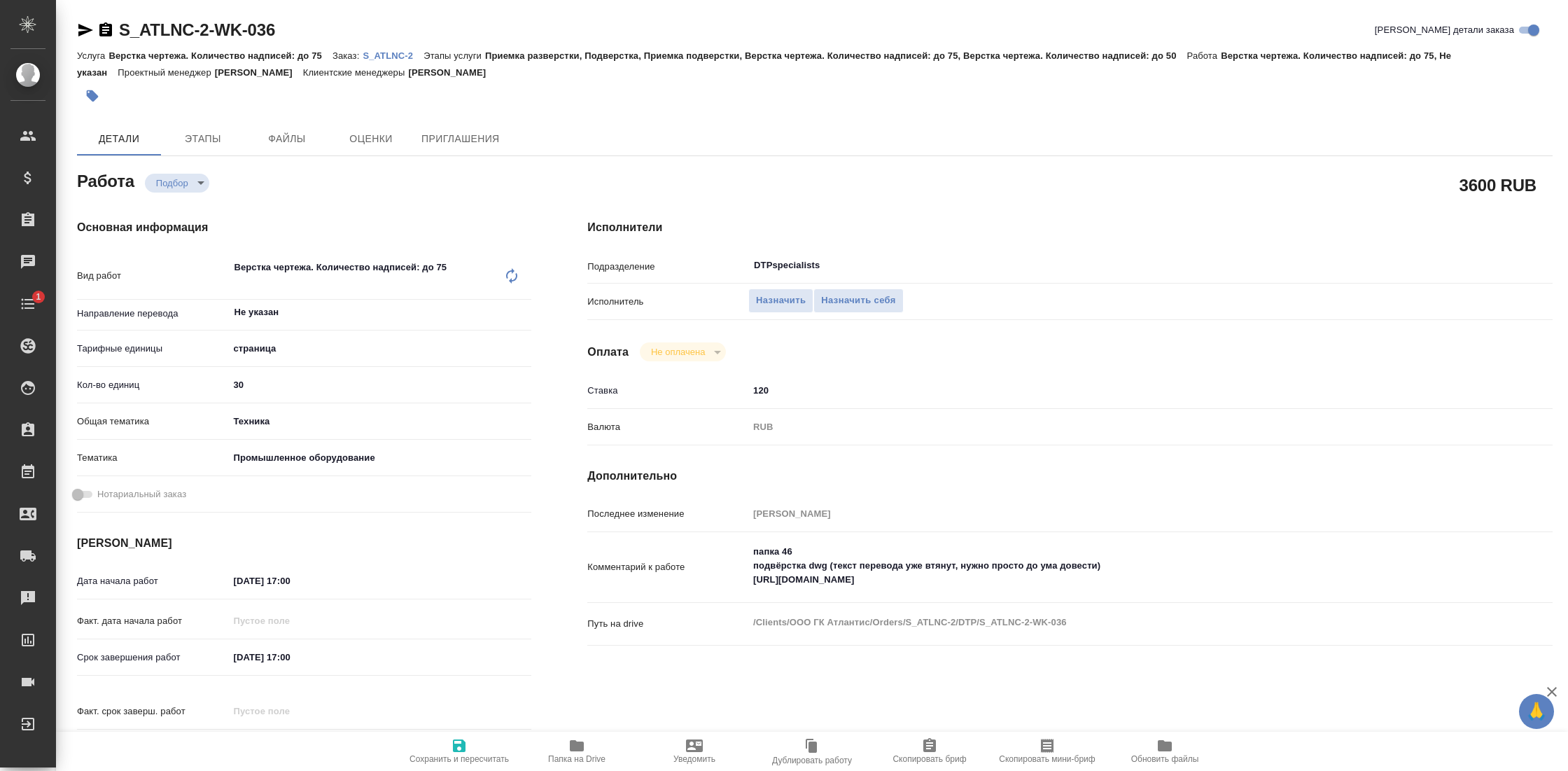
type textarea "x"
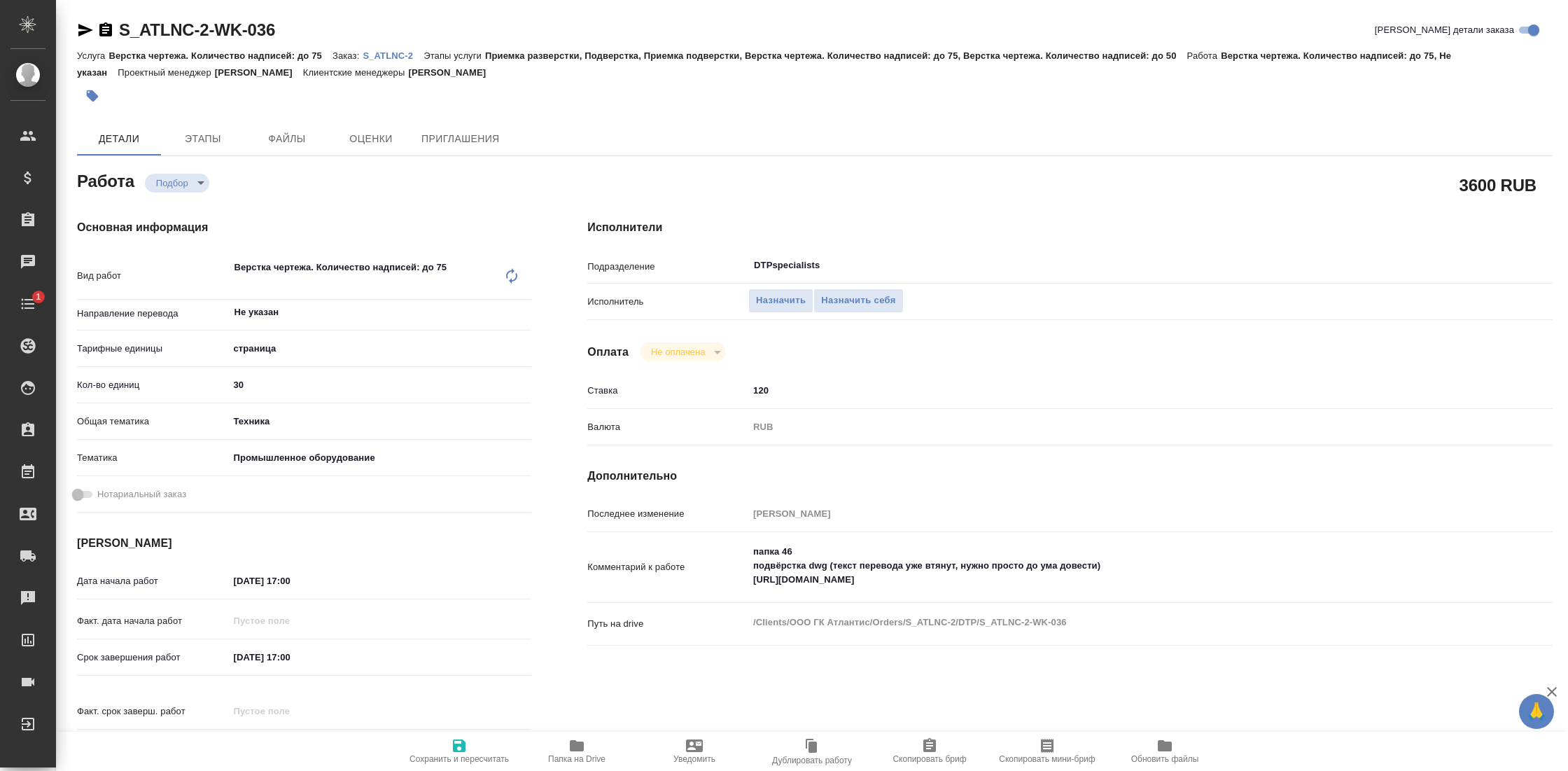
type textarea "x"
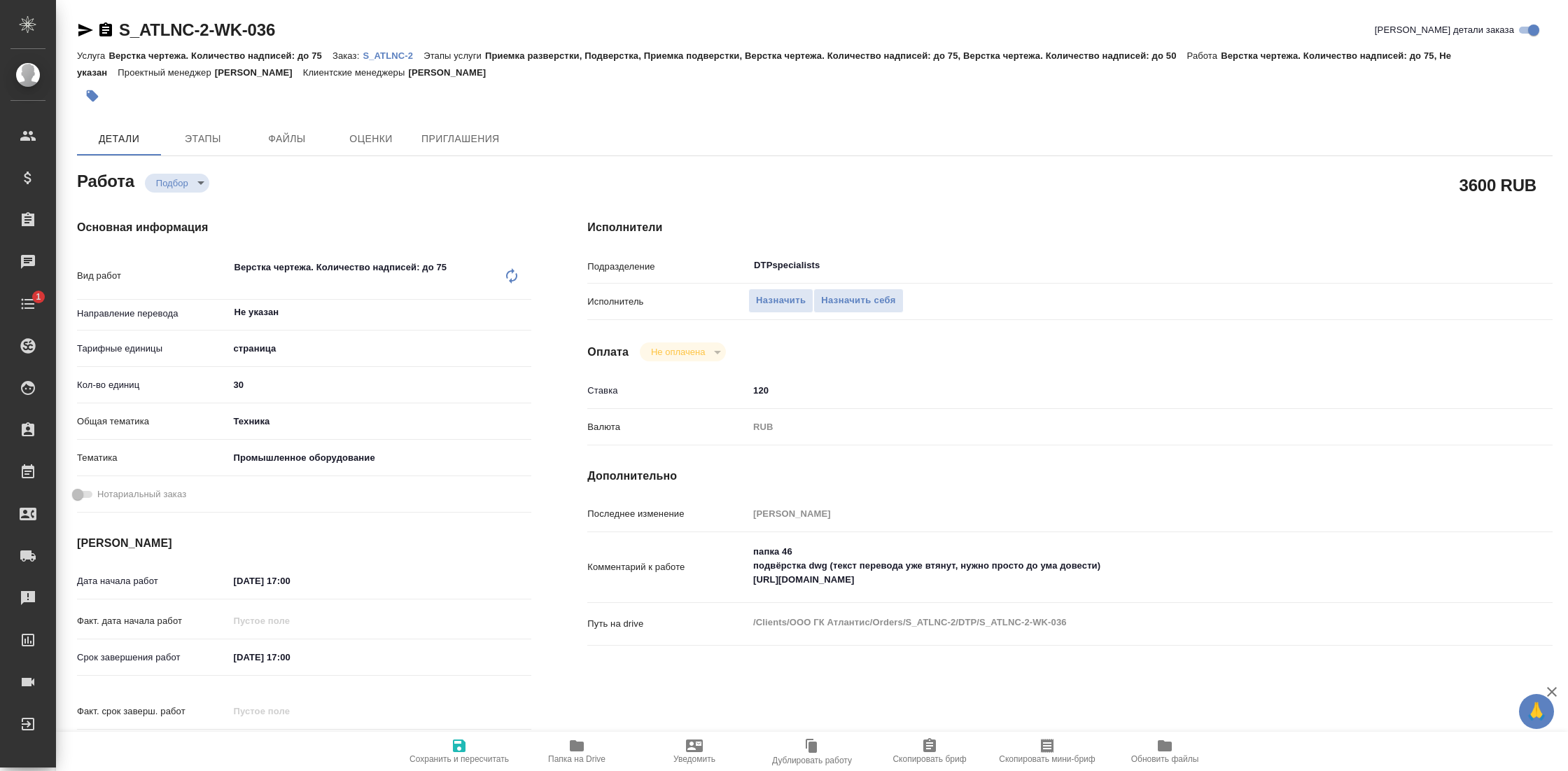
type textarea "x"
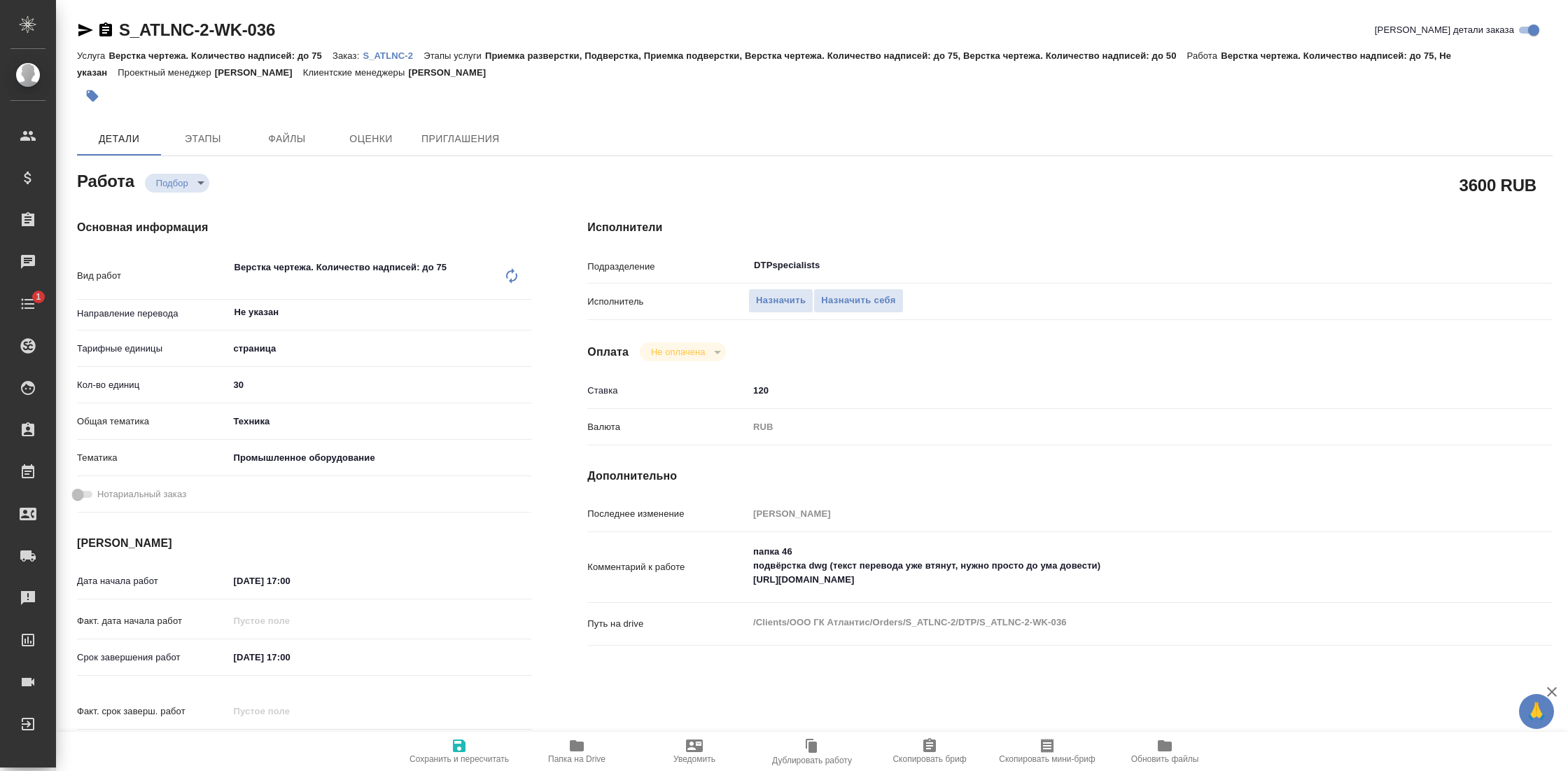
type textarea "x"
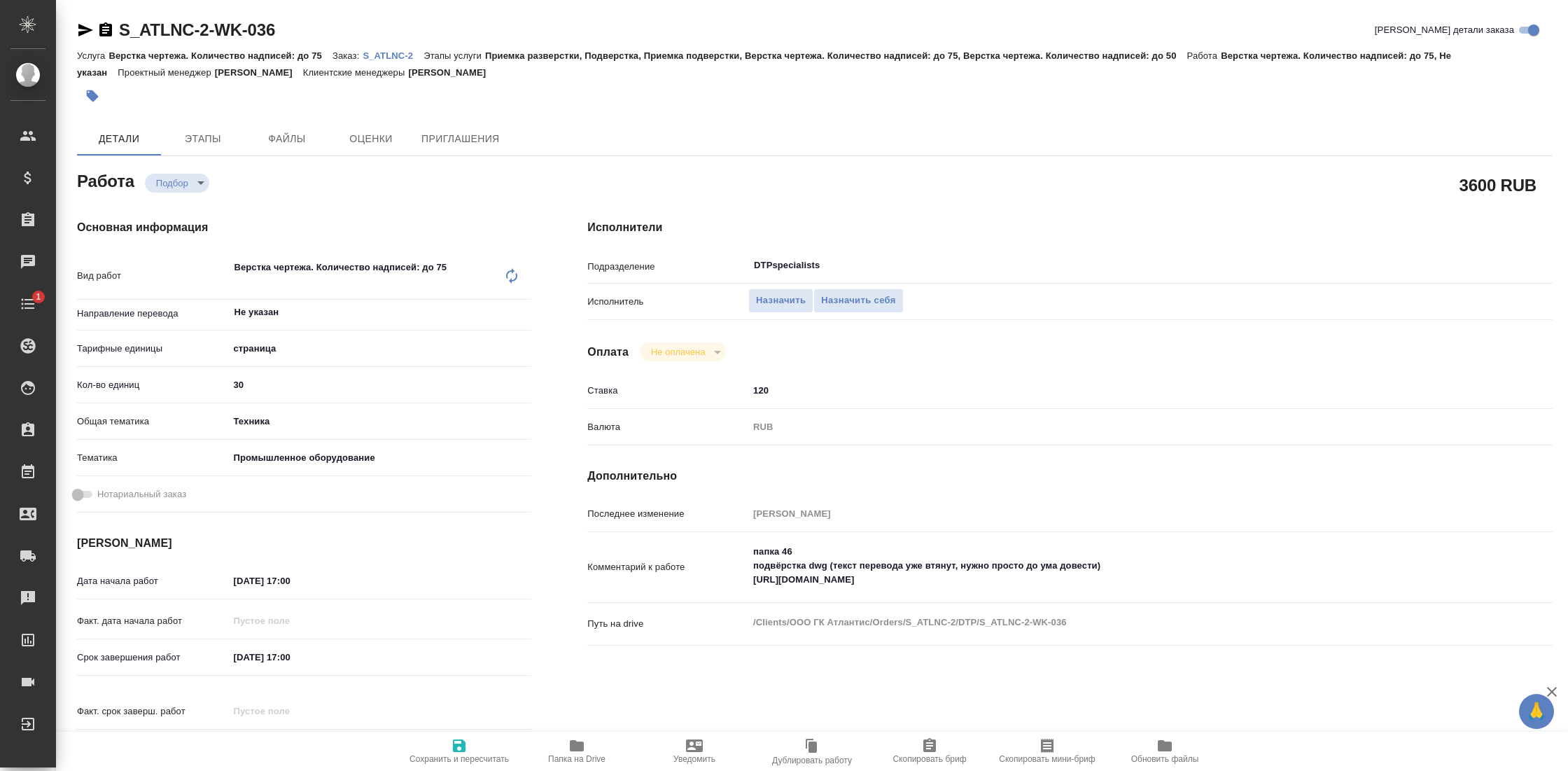
click at [390, 54] on p "S_ATLNC-2" at bounding box center [392, 56] width 61 height 11
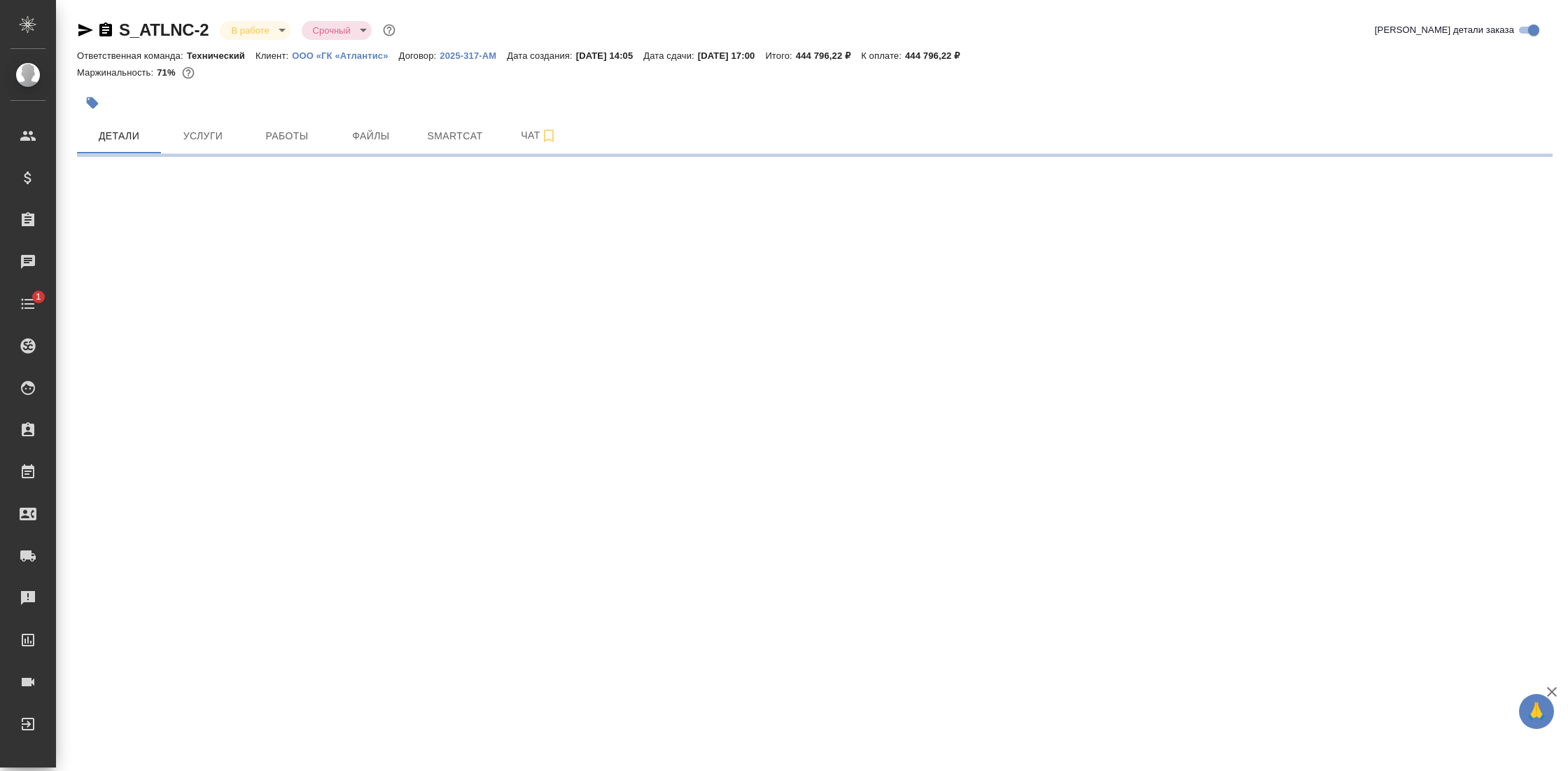
select select "RU"
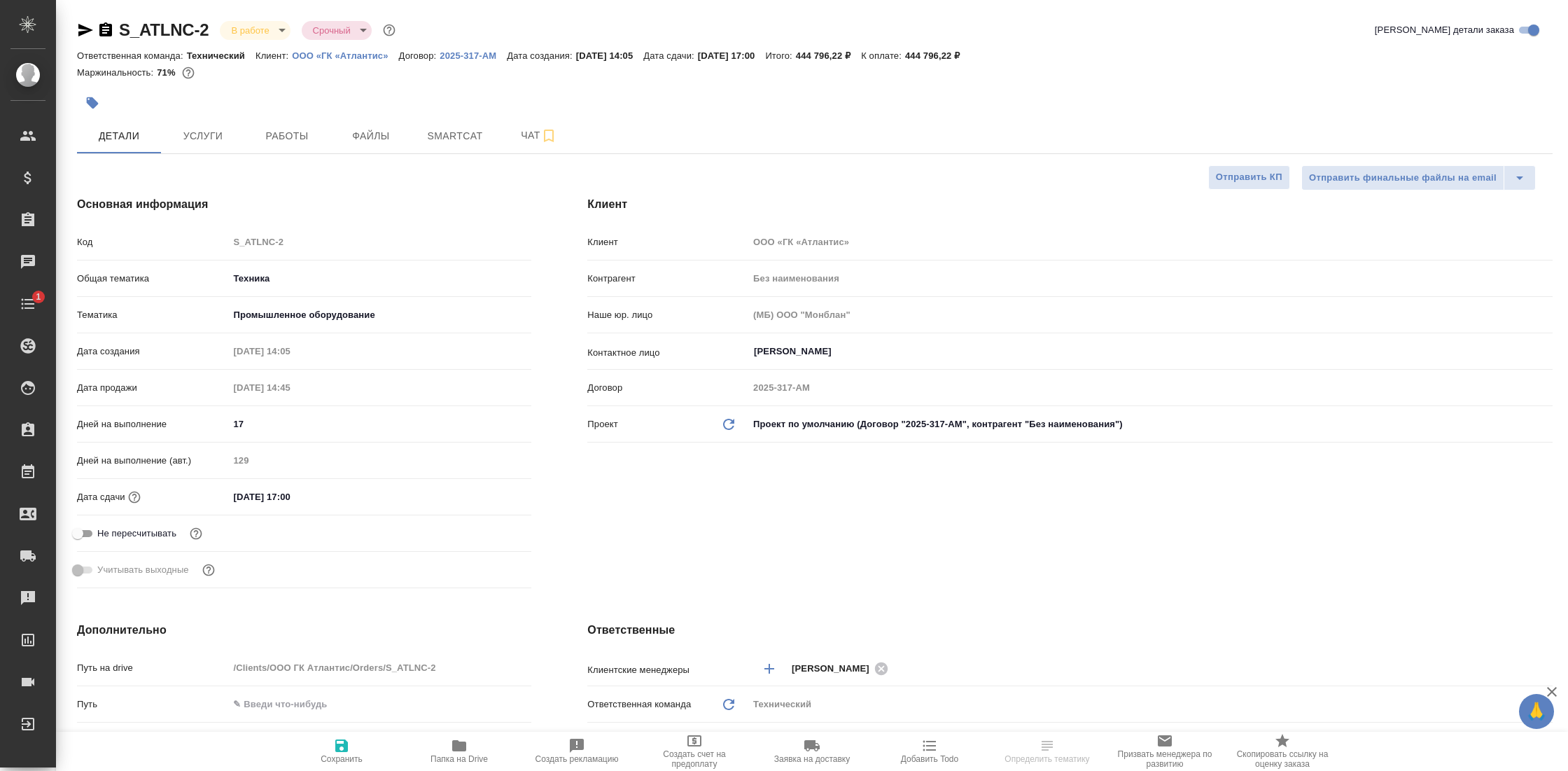
type textarea "x"
click at [454, 745] on icon "button" at bounding box center [458, 746] width 14 height 11
type textarea "x"
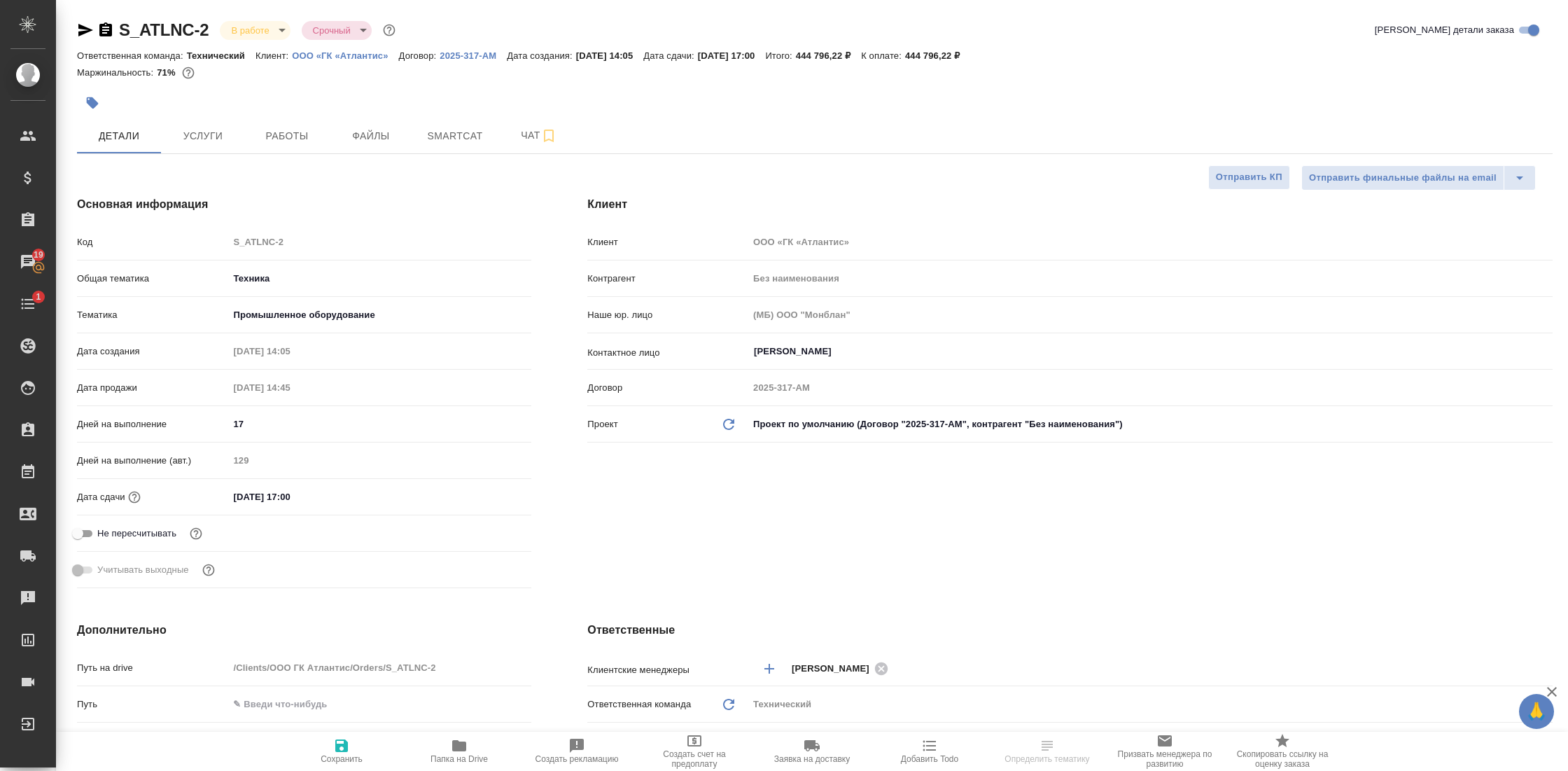
type textarea "x"
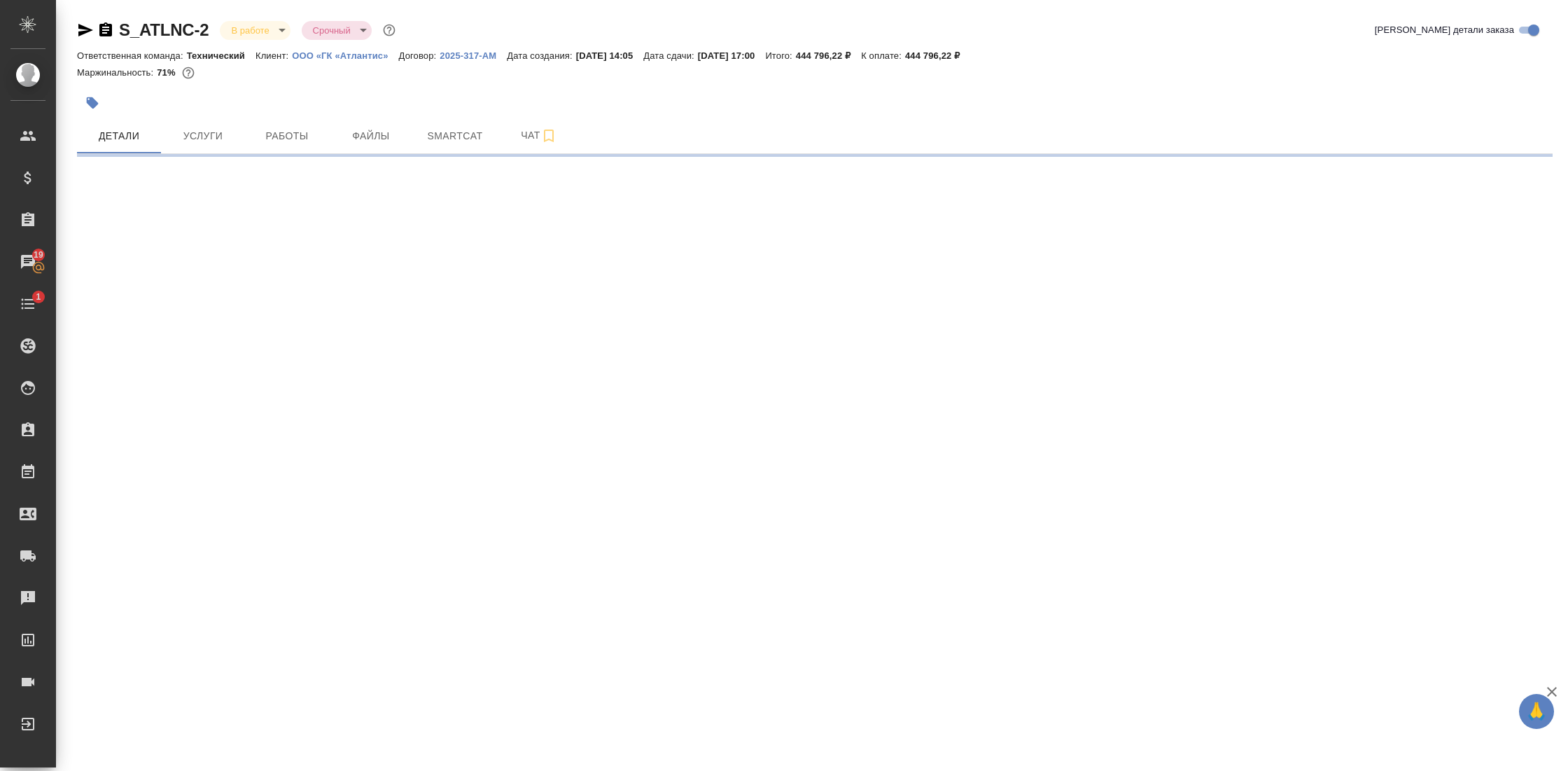
select select "RU"
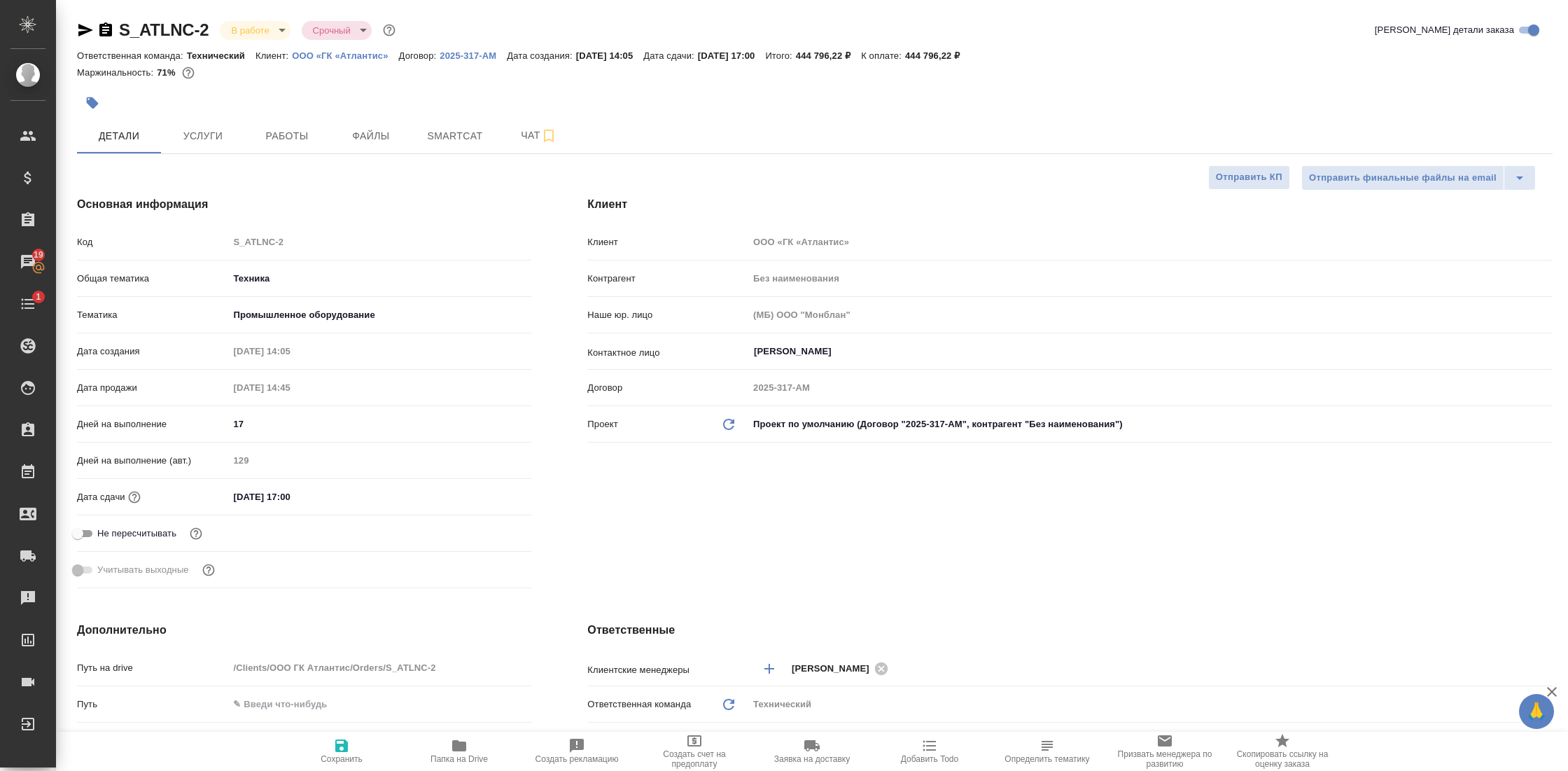
type textarea "x"
